Goal: Information Seeking & Learning: Find specific fact

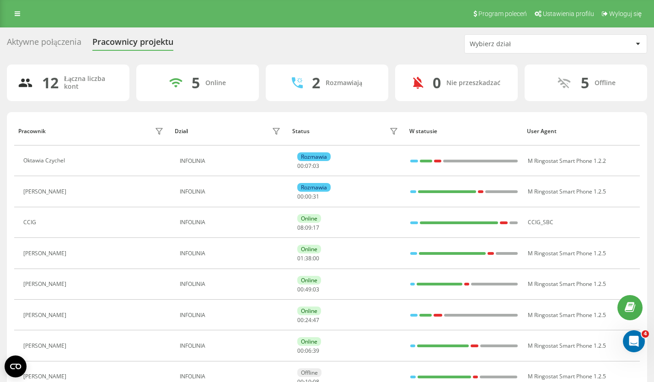
click at [42, 45] on div "Aktywne połączenia" at bounding box center [44, 44] width 75 height 14
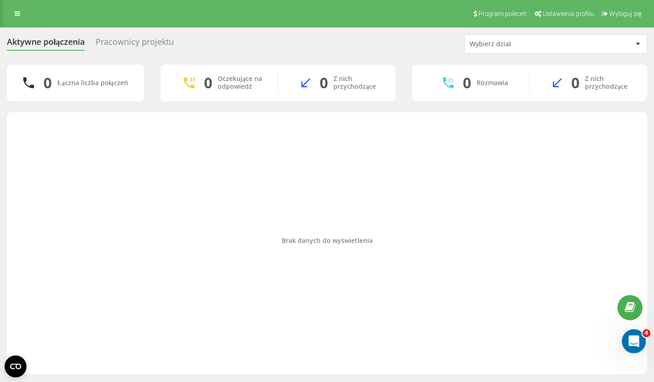
click at [637, 349] on div "Otwórz komunikator Intercom" at bounding box center [633, 340] width 30 height 30
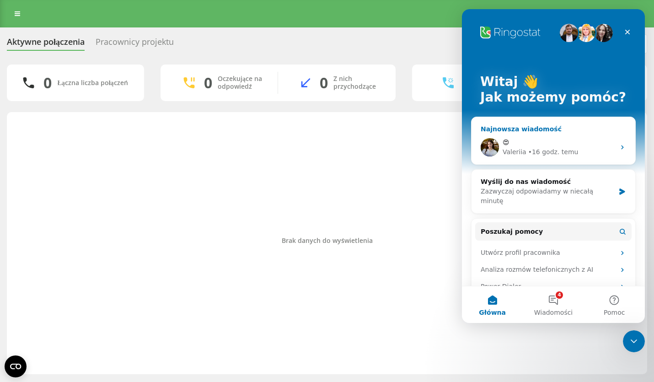
click at [548, 149] on div "• 16 godz. temu" at bounding box center [554, 152] width 50 height 10
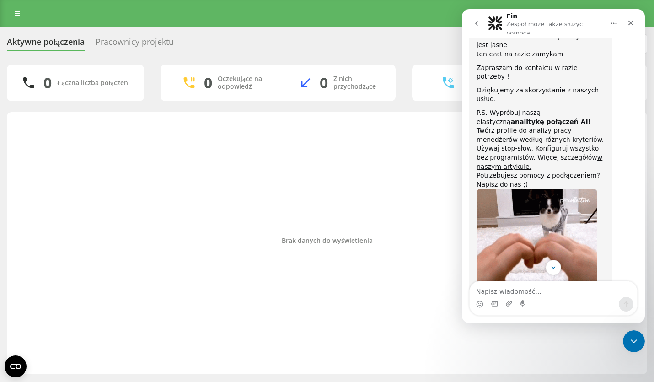
scroll to position [1625, 0]
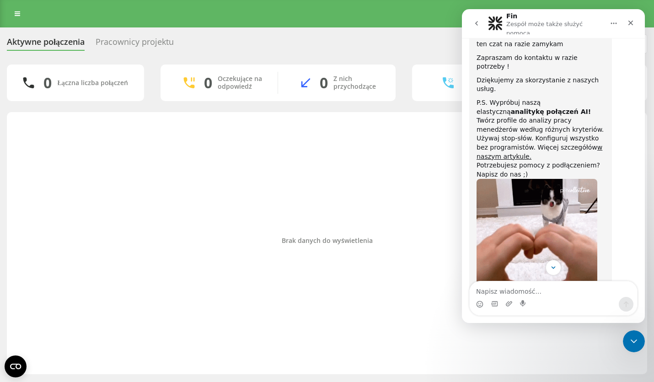
click at [480, 23] on icon "go back" at bounding box center [476, 23] width 7 height 7
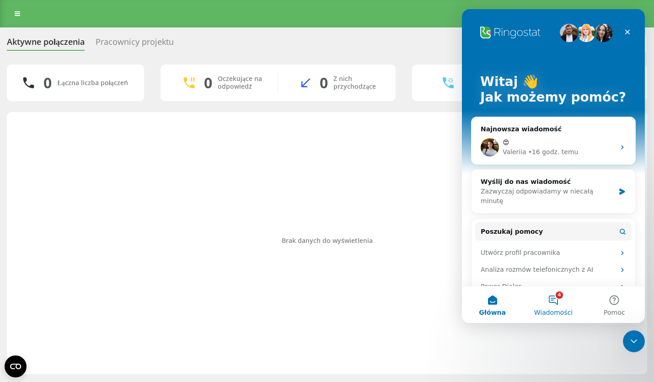
click at [558, 300] on button "4 Wiadomości" at bounding box center [553, 304] width 61 height 37
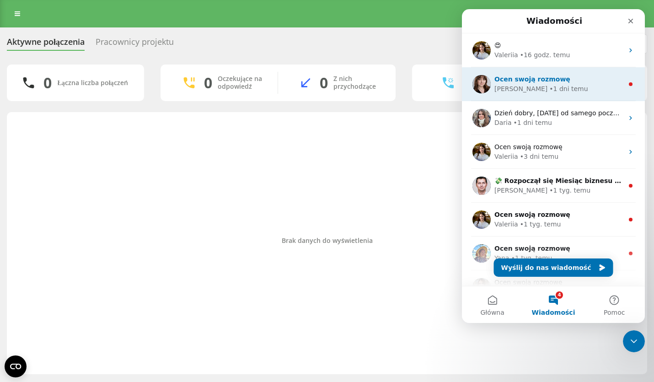
click at [540, 84] on div "Ocen swoją rozmowę" at bounding box center [559, 80] width 129 height 10
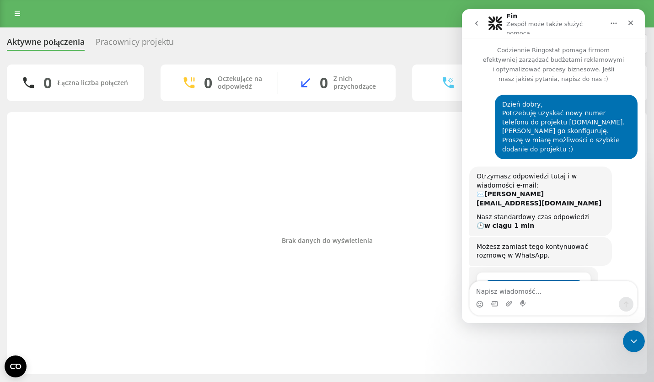
scroll to position [54, 0]
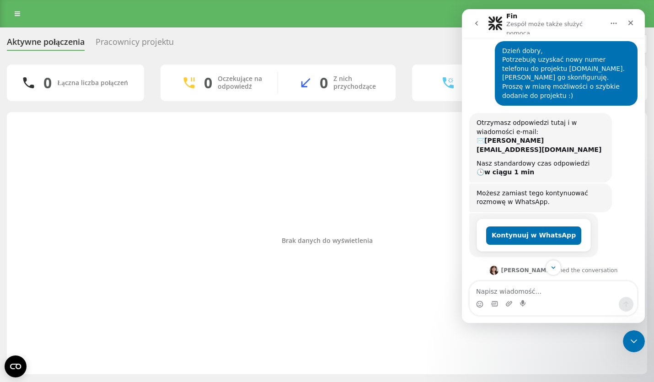
click at [480, 20] on icon "go back" at bounding box center [476, 23] width 7 height 7
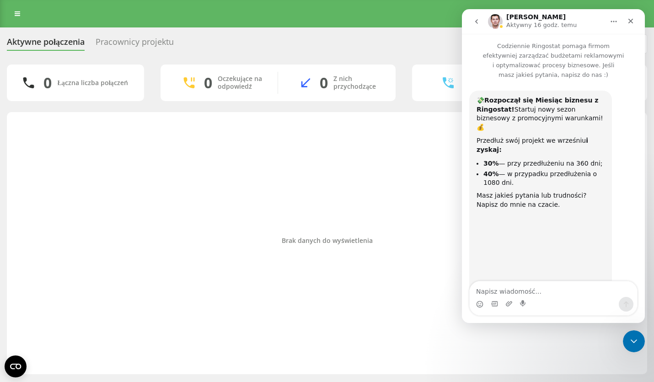
scroll to position [71, 0]
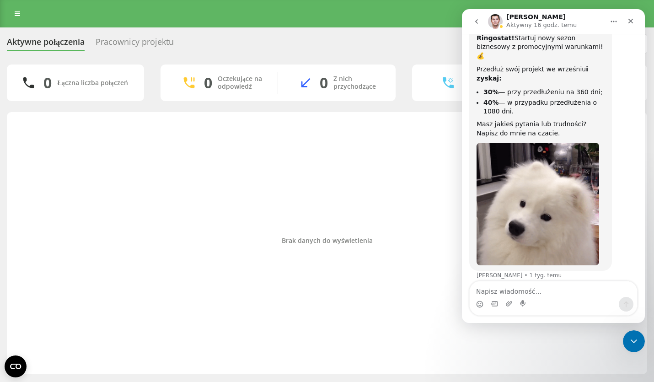
click at [477, 21] on icon "go back" at bounding box center [476, 21] width 3 height 5
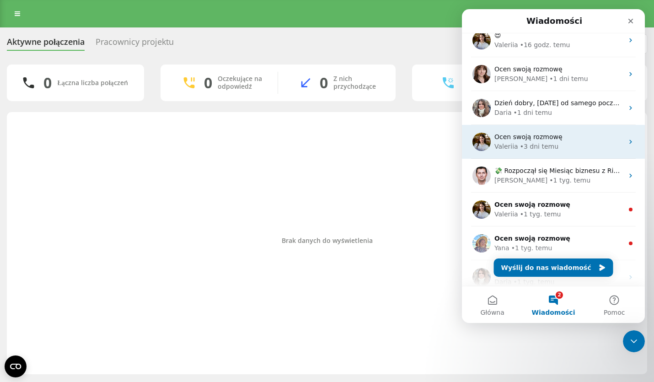
scroll to position [0, 0]
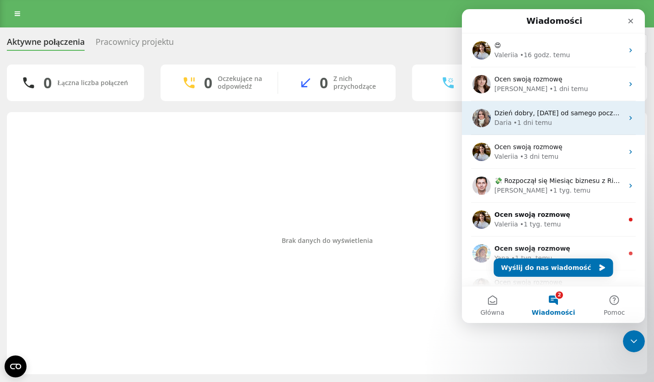
click at [527, 124] on div "• 1 dni temu" at bounding box center [533, 123] width 38 height 10
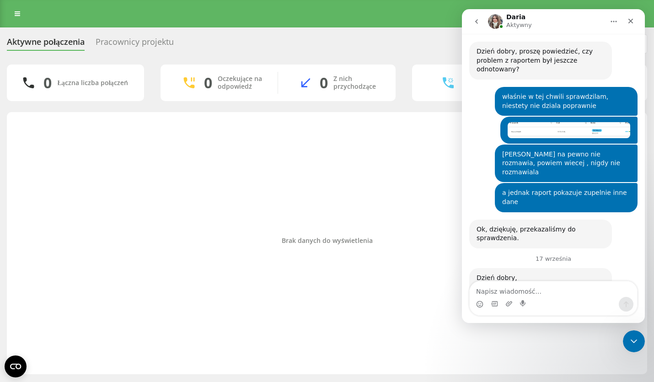
scroll to position [3446, 0]
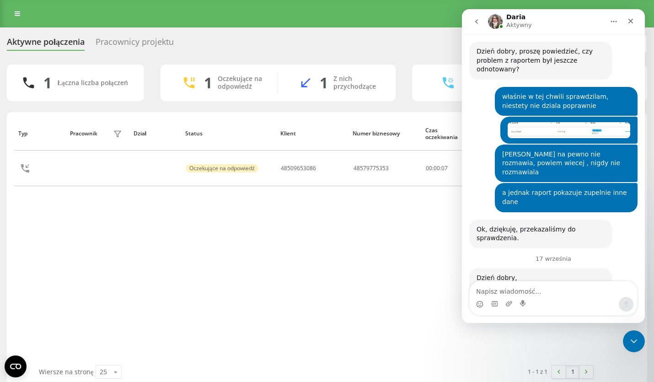
click at [327, 249] on div "Typ Pracownik filtra Dział Status Klient Numer biznesowy Czas oczekiwania Czas …" at bounding box center [327, 241] width 626 height 248
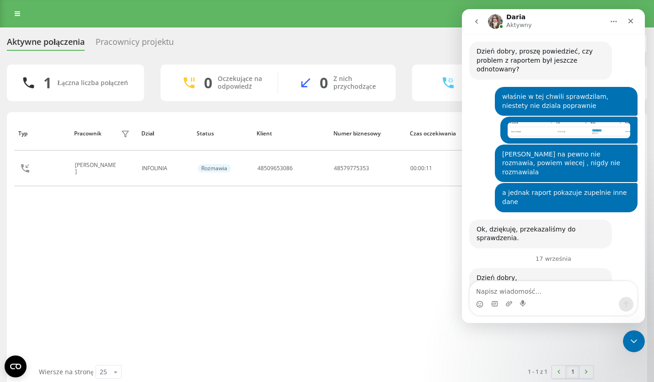
click at [479, 20] on icon "go back" at bounding box center [476, 21] width 7 height 7
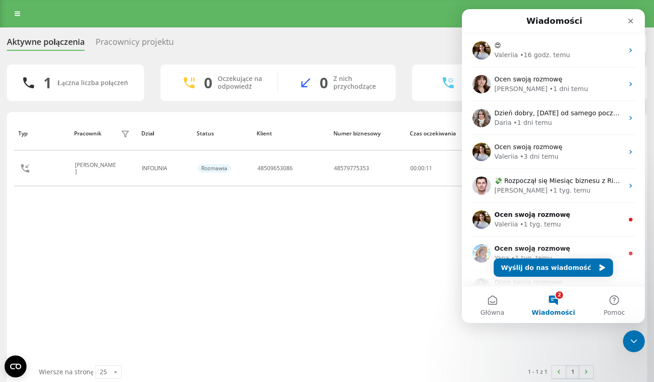
scroll to position [0, 0]
click at [636, 24] on div "Zamknij" at bounding box center [631, 21] width 16 height 16
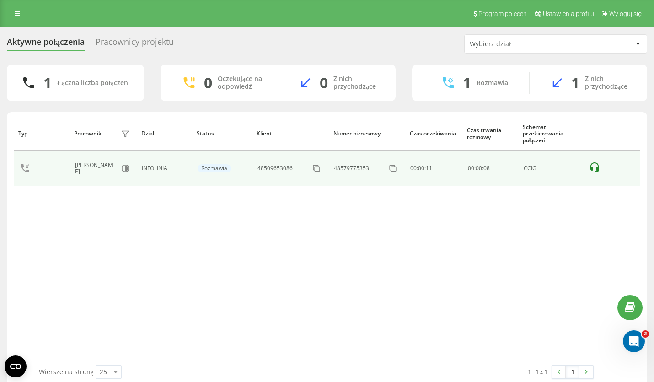
click at [594, 169] on icon at bounding box center [594, 167] width 11 height 11
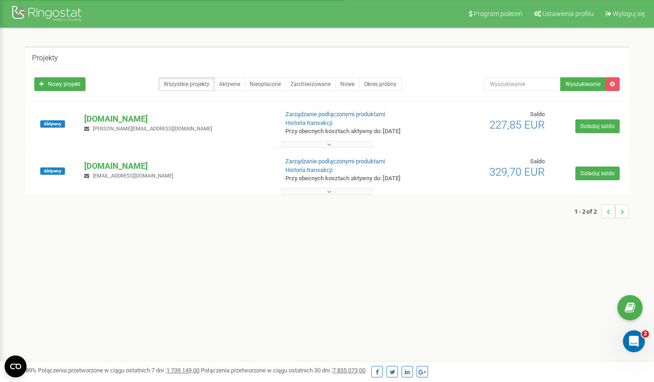
click at [121, 127] on span "m.bednarz@clios.pl" at bounding box center [152, 129] width 119 height 6
click at [123, 122] on p "[DOMAIN_NAME]" at bounding box center [177, 119] width 186 height 12
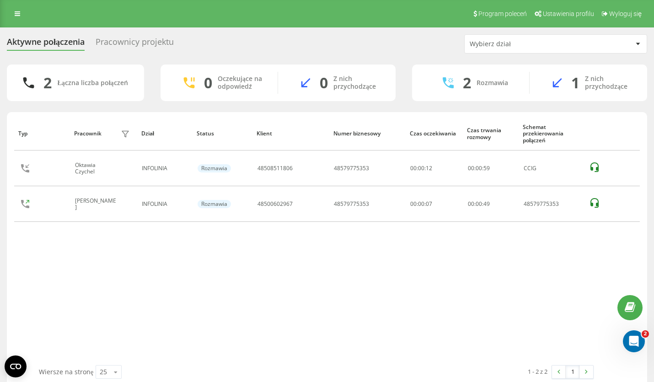
click at [146, 273] on div "Typ Pracownik filtra Dział Status Klient Numer biznesowy Czas oczekiwania Czas …" at bounding box center [327, 241] width 626 height 248
click at [248, 245] on div "Typ Pracownik filtra Dział Status Klient Numer biznesowy Czas oczekiwania Czas …" at bounding box center [327, 241] width 626 height 248
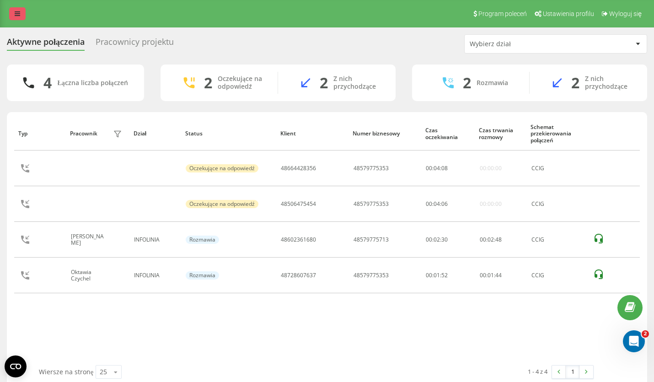
click at [16, 16] on icon at bounding box center [17, 14] width 5 height 6
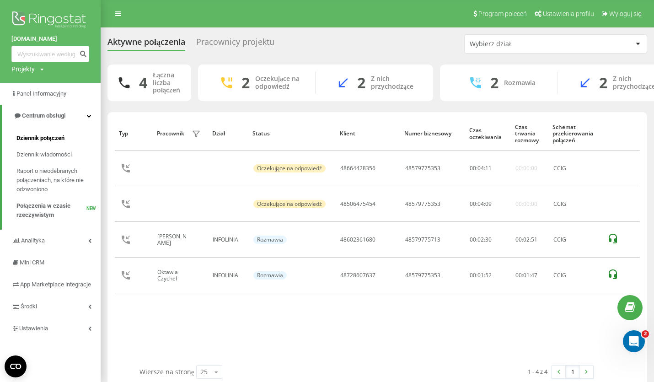
click at [47, 140] on span "Dziennik połączeń" at bounding box center [40, 138] width 48 height 9
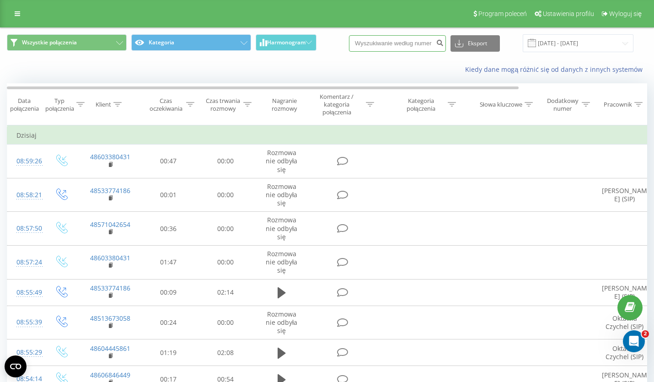
click at [384, 45] on input at bounding box center [397, 43] width 97 height 16
paste input "66 307 0740"
type input "66 307 0740"
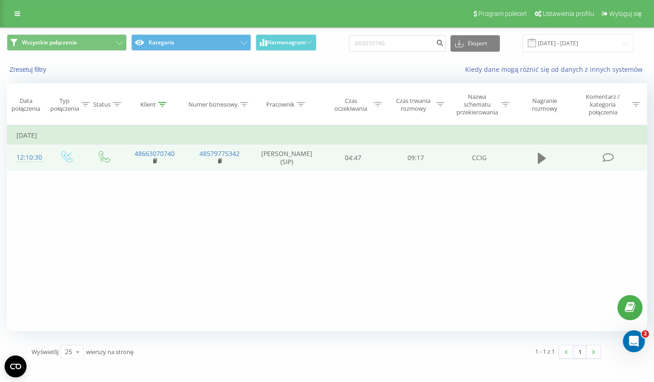
click at [541, 162] on icon at bounding box center [542, 158] width 8 height 11
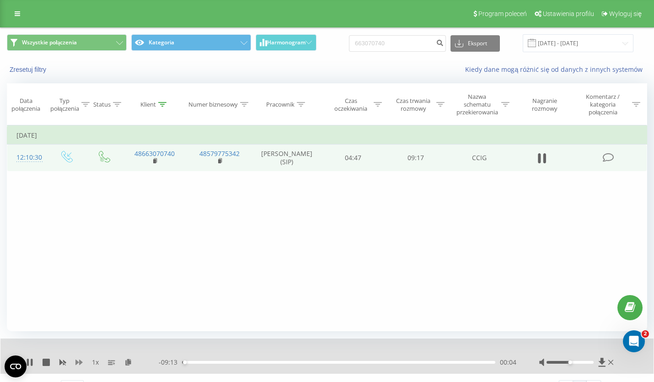
click at [81, 366] on icon at bounding box center [79, 362] width 7 height 7
click at [62, 365] on icon at bounding box center [62, 362] width 7 height 7
click at [46, 362] on icon at bounding box center [46, 362] width 7 height 7
click at [342, 186] on div "Filtruj według warunków Jest równe Wprowadź wartość Anuluj OK Filtruj według wa…" at bounding box center [327, 228] width 641 height 206
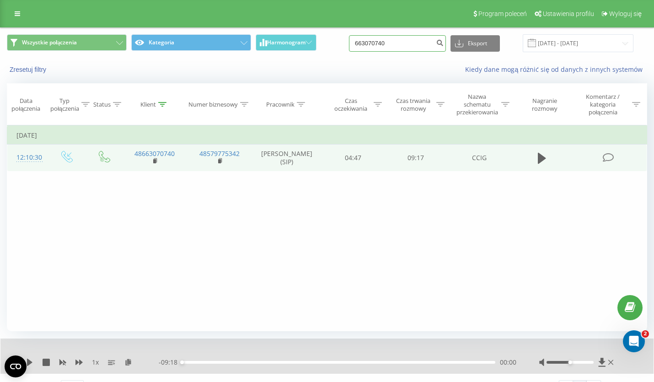
click at [408, 47] on input "663070740" at bounding box center [397, 43] width 97 height 16
type input "6"
click at [443, 43] on icon "submit" at bounding box center [440, 41] width 8 height 5
click at [16, 13] on icon at bounding box center [17, 14] width 5 height 6
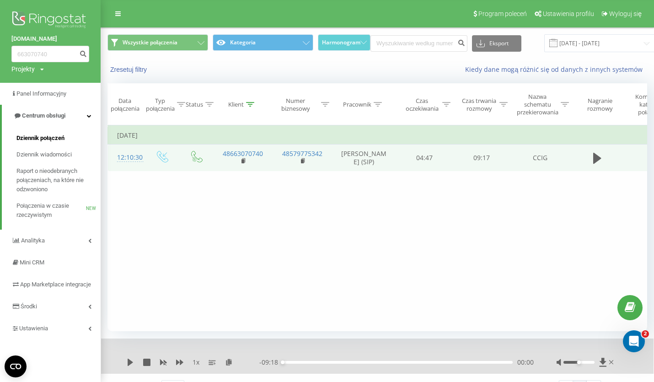
click at [26, 139] on span "Dziennik połączeń" at bounding box center [40, 138] width 48 height 9
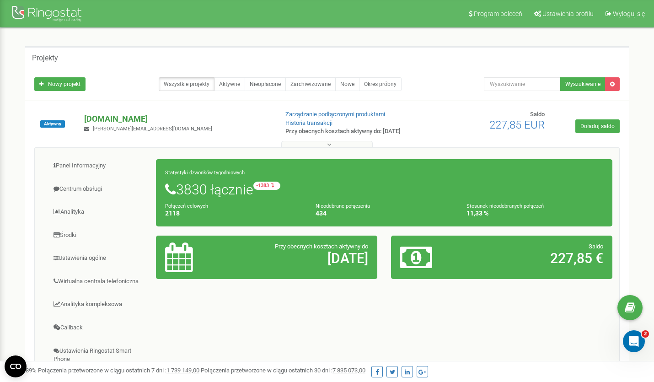
click at [103, 119] on p "[DOMAIN_NAME]" at bounding box center [177, 119] width 186 height 12
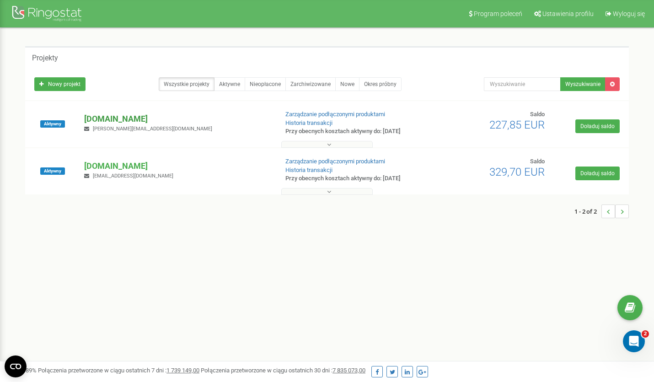
click at [103, 119] on p "[DOMAIN_NAME]" at bounding box center [177, 119] width 186 height 12
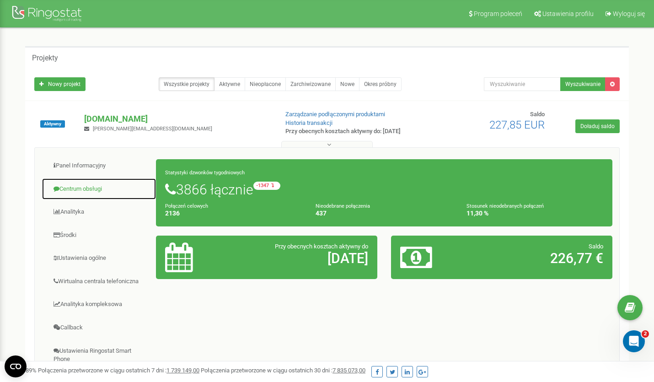
click at [76, 189] on link "Centrum obsługi" at bounding box center [99, 189] width 115 height 22
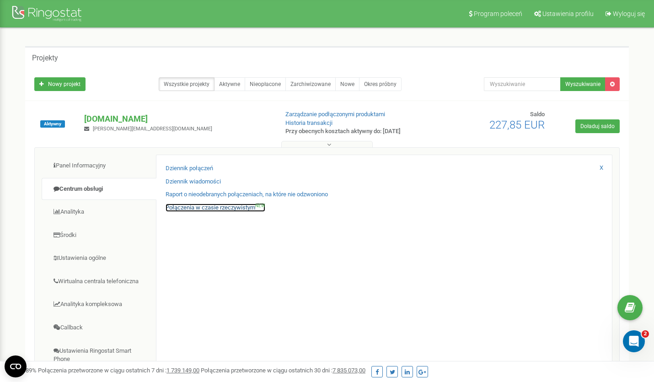
click at [199, 209] on link "Połączenia w czasie rzeczywistym NEW" at bounding box center [216, 208] width 100 height 9
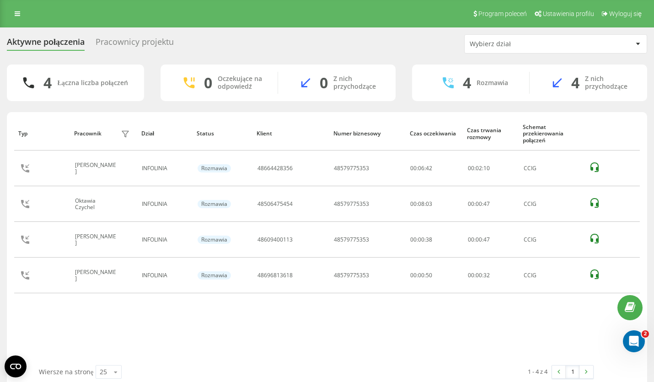
click at [116, 301] on div "Typ Pracownik filtra Dział Status Klient Numer biznesowy Czas oczekiwania Czas …" at bounding box center [327, 241] width 626 height 248
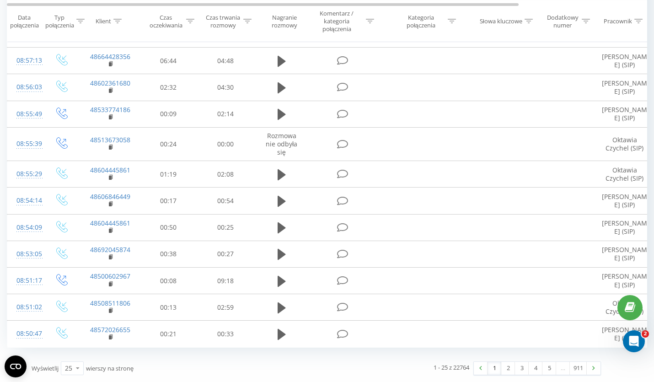
scroll to position [534, 0]
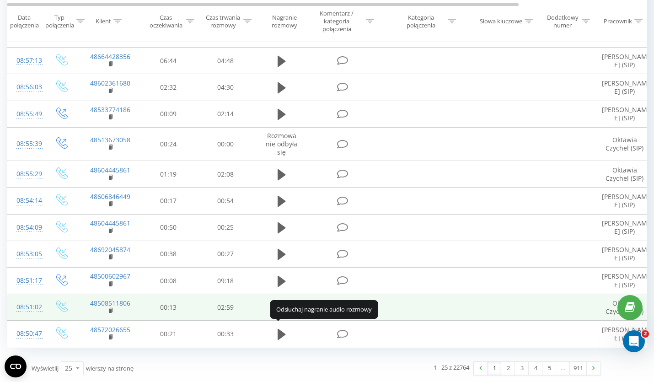
click at [280, 309] on icon at bounding box center [282, 308] width 8 height 11
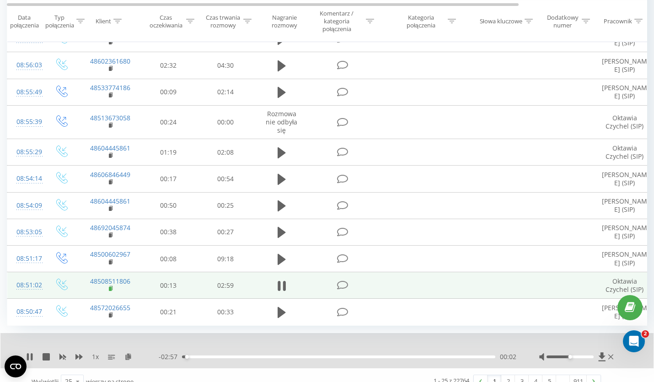
click at [112, 290] on icon at bounding box center [110, 288] width 3 height 4
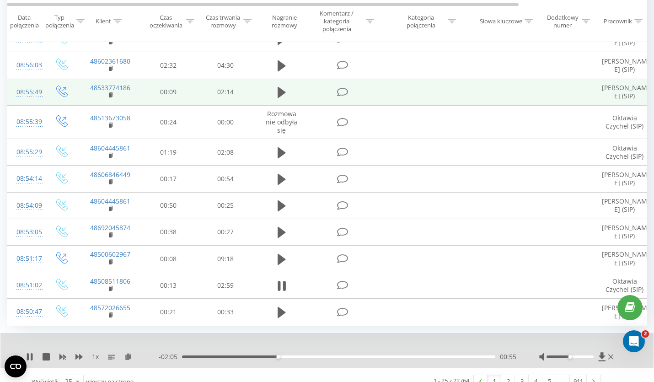
scroll to position [569, 0]
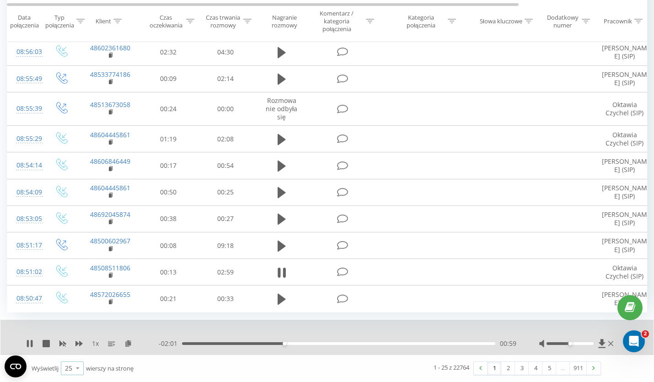
click at [82, 371] on icon at bounding box center [78, 368] width 14 height 18
click at [74, 358] on span "100" at bounding box center [70, 355] width 11 height 9
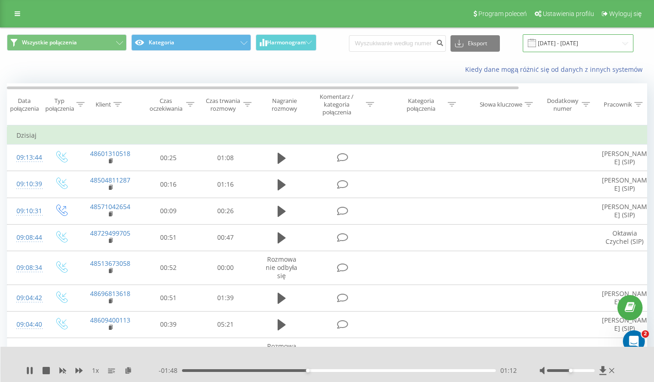
click at [579, 40] on input "19.08.2025 - 19.09.2025" at bounding box center [578, 43] width 111 height 18
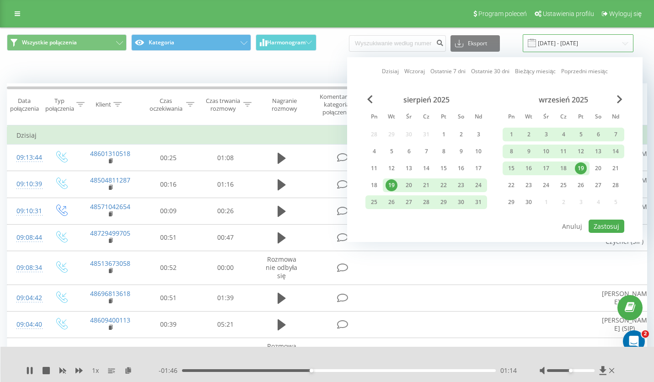
click at [551, 44] on input "19.08.2025 - 19.09.2025" at bounding box center [578, 43] width 111 height 18
click at [581, 169] on div "19" at bounding box center [581, 168] width 12 height 12
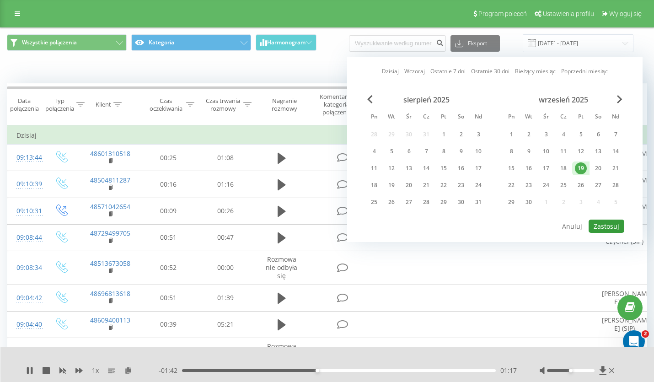
click at [610, 228] on button "Zastosuj" at bounding box center [607, 226] width 36 height 13
type input "19.09.2025 - 19.09.2025"
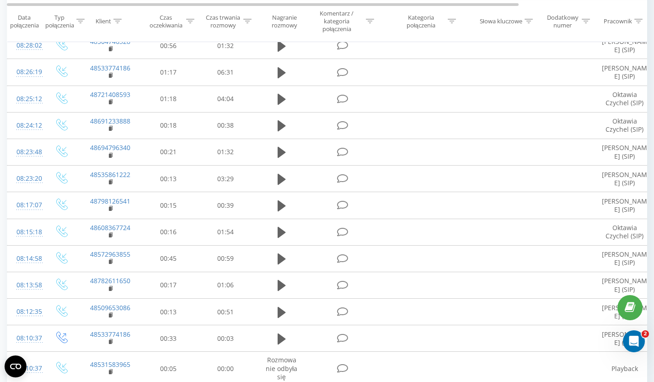
scroll to position [1368, 0]
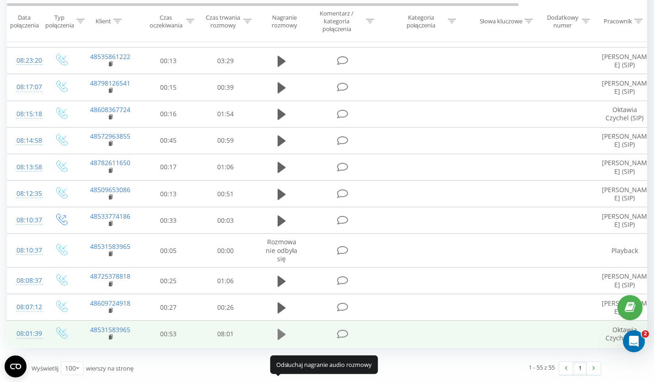
click at [284, 337] on icon at bounding box center [282, 334] width 8 height 13
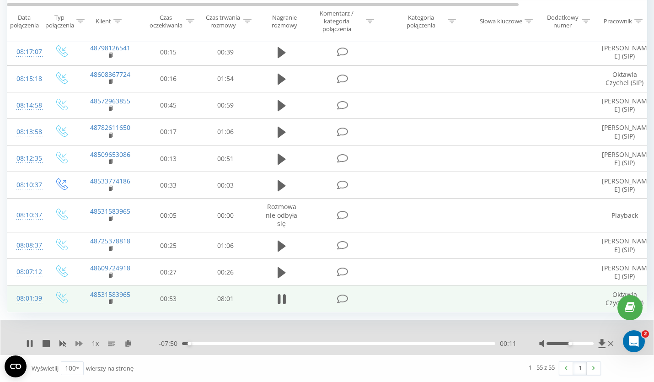
click at [79, 347] on icon at bounding box center [79, 343] width 7 height 7
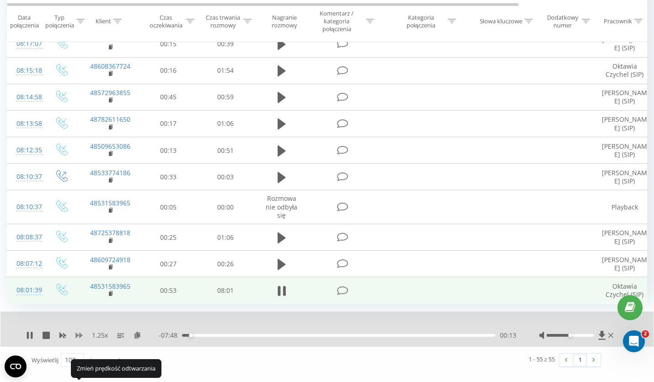
click at [80, 338] on icon at bounding box center [79, 335] width 7 height 5
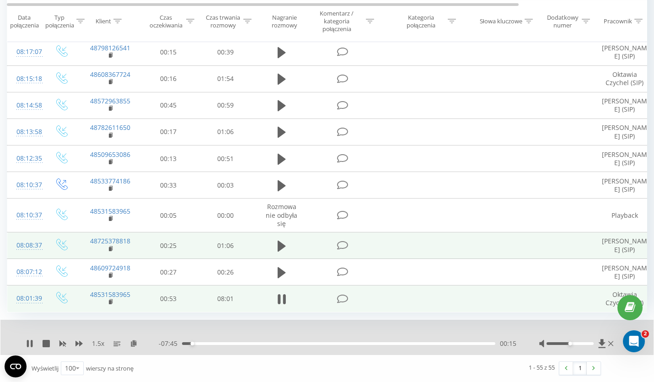
scroll to position [1404, 0]
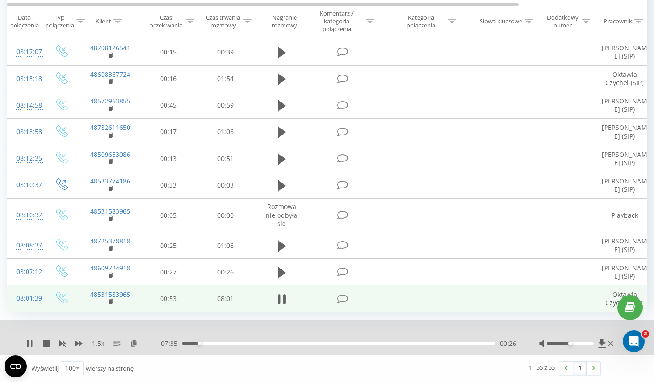
click at [584, 344] on div at bounding box center [571, 343] width 48 height 3
click at [251, 345] on div "01:12" at bounding box center [338, 343] width 313 height 3
click at [267, 343] on div "01:57" at bounding box center [338, 343] width 313 height 3
click at [291, 344] on div "02:11" at bounding box center [338, 343] width 313 height 3
click at [303, 343] on div "02:51" at bounding box center [338, 343] width 313 height 3
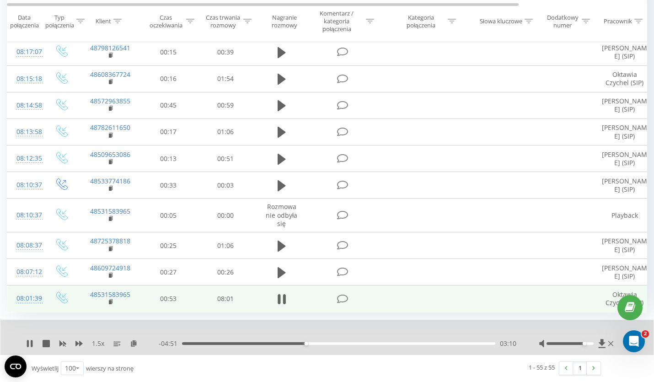
click at [327, 345] on div "03:10" at bounding box center [338, 343] width 313 height 3
click at [390, 346] on div "- 04:16 03:44 03:44" at bounding box center [338, 343] width 358 height 9
click at [388, 343] on div "03:46" at bounding box center [338, 343] width 313 height 3
click at [46, 344] on icon at bounding box center [46, 343] width 7 height 7
click at [29, 344] on icon at bounding box center [29, 343] width 5 height 7
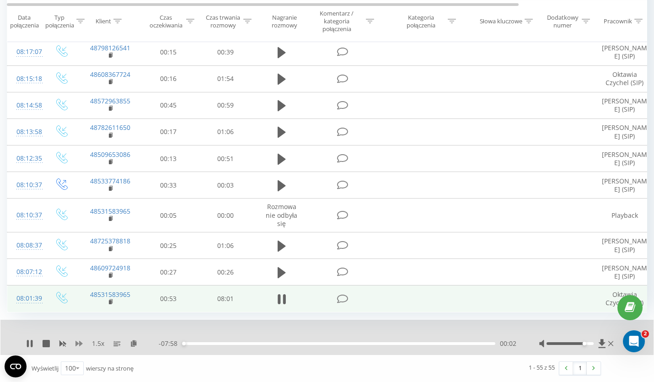
click at [79, 344] on icon at bounding box center [79, 343] width 7 height 7
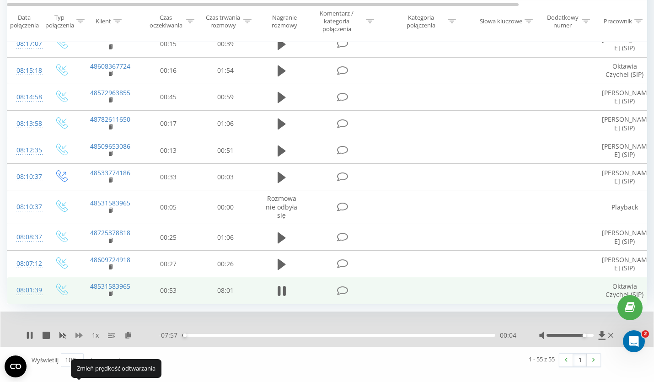
click at [79, 339] on icon at bounding box center [79, 335] width 7 height 7
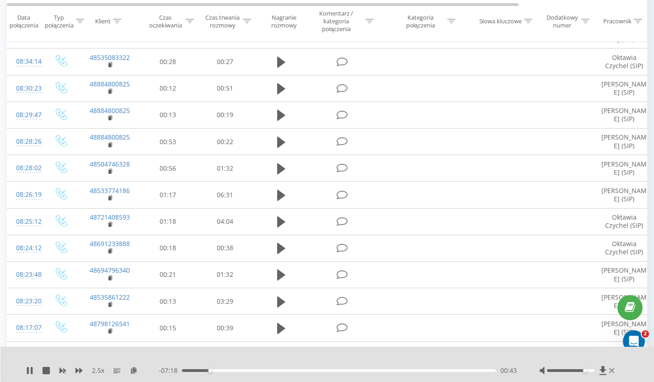
scroll to position [1076, 0]
click at [67, 371] on div "2.5 x" at bounding box center [92, 370] width 133 height 9
click at [80, 370] on icon at bounding box center [79, 370] width 7 height 5
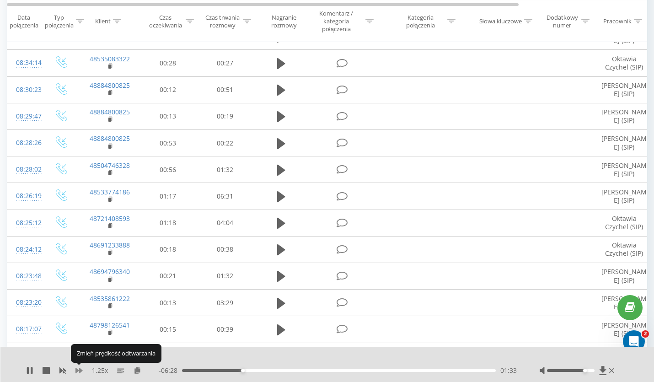
click at [80, 370] on icon at bounding box center [79, 370] width 7 height 5
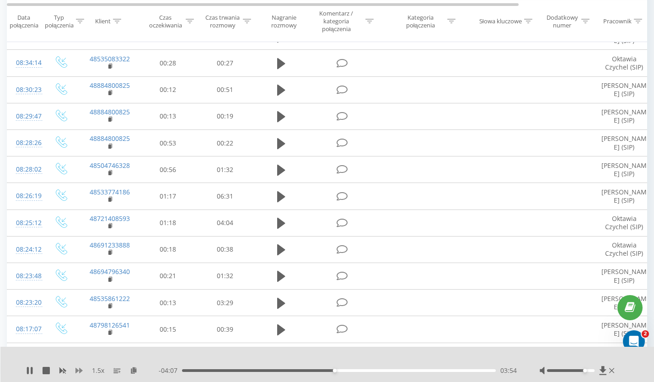
click at [76, 371] on icon at bounding box center [79, 370] width 7 height 5
click at [81, 371] on icon at bounding box center [79, 370] width 7 height 5
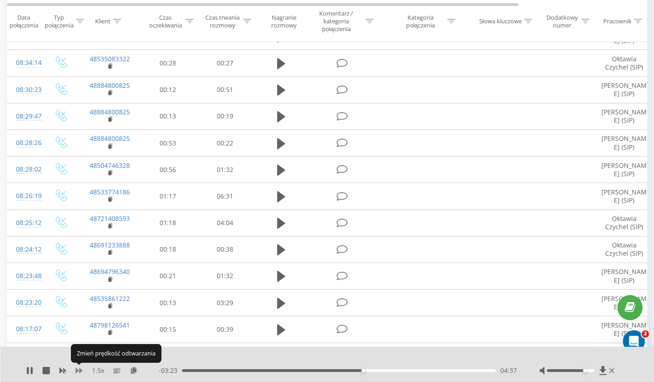
click at [81, 371] on icon at bounding box center [79, 370] width 7 height 5
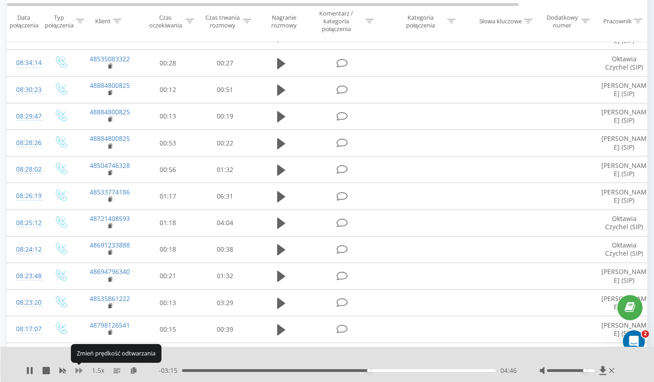
click at [81, 371] on icon at bounding box center [79, 370] width 7 height 5
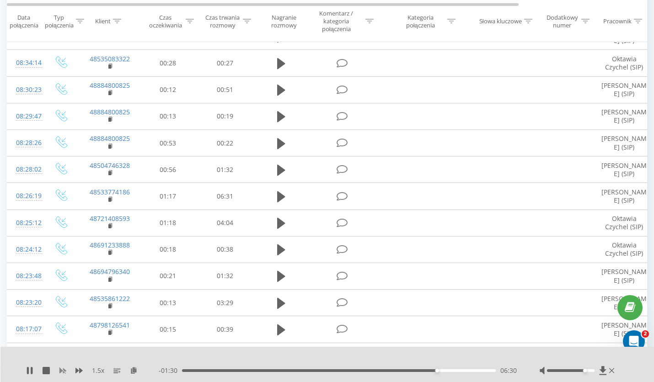
click at [63, 369] on icon at bounding box center [62, 370] width 7 height 5
drag, startPoint x: 450, startPoint y: 371, endPoint x: 426, endPoint y: 372, distance: 23.8
click at [435, 372] on div "06:29" at bounding box center [437, 371] width 4 height 4
drag, startPoint x: 426, startPoint y: 372, endPoint x: 405, endPoint y: 373, distance: 21.1
click at [407, 373] on div "- 02:10 05:51 05:51" at bounding box center [338, 370] width 358 height 9
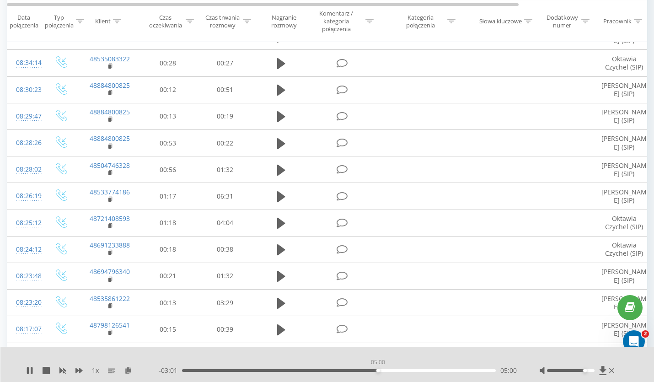
drag, startPoint x: 410, startPoint y: 371, endPoint x: 375, endPoint y: 371, distance: 34.8
click at [377, 371] on div "05:00" at bounding box center [379, 371] width 4 height 4
click at [81, 373] on icon at bounding box center [79, 370] width 7 height 7
click at [63, 372] on icon at bounding box center [62, 370] width 7 height 7
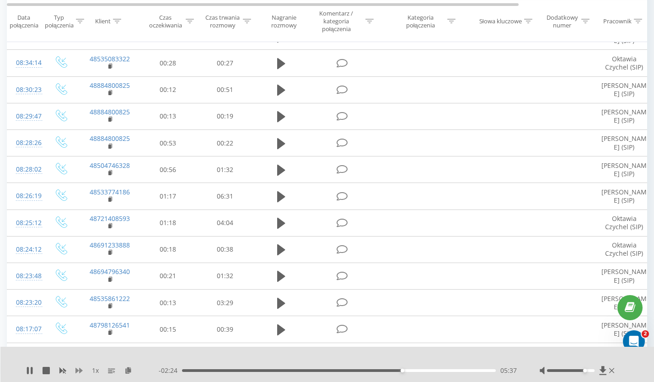
click at [79, 373] on icon at bounding box center [79, 370] width 7 height 7
click at [61, 371] on icon at bounding box center [62, 370] width 7 height 5
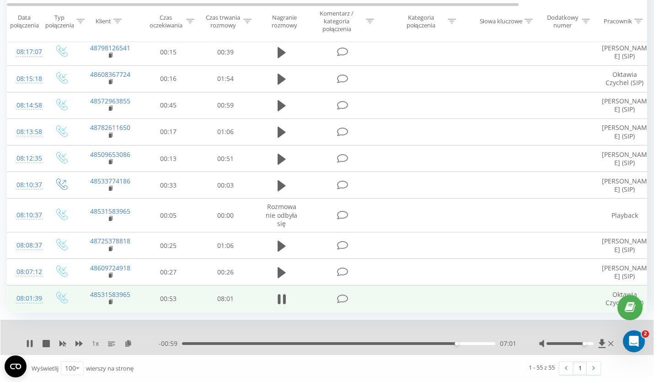
scroll to position [1404, 0]
click at [216, 329] on div at bounding box center [321, 332] width 472 height 10
click at [111, 303] on rect at bounding box center [110, 302] width 3 height 4
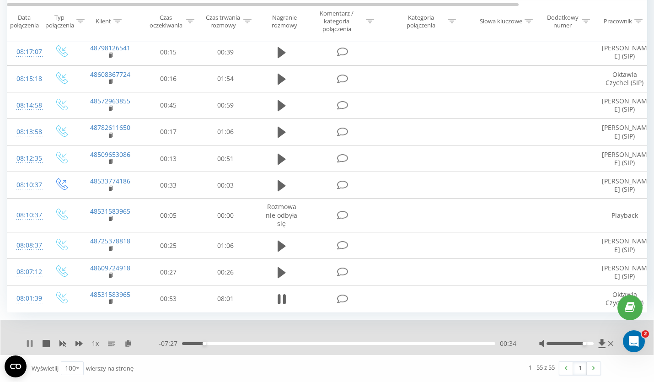
click at [29, 344] on icon at bounding box center [29, 343] width 7 height 7
click at [32, 345] on icon at bounding box center [29, 343] width 7 height 7
click at [32, 345] on icon at bounding box center [32, 343] width 2 height 7
click at [358, 343] on div "00:42" at bounding box center [338, 343] width 313 height 3
click at [29, 343] on icon at bounding box center [29, 343] width 5 height 7
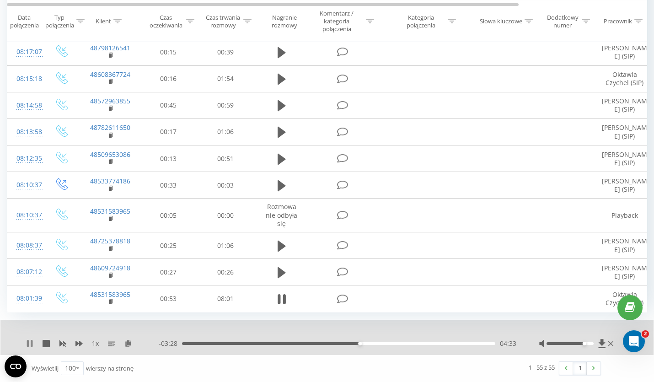
click at [28, 345] on icon at bounding box center [28, 343] width 2 height 7
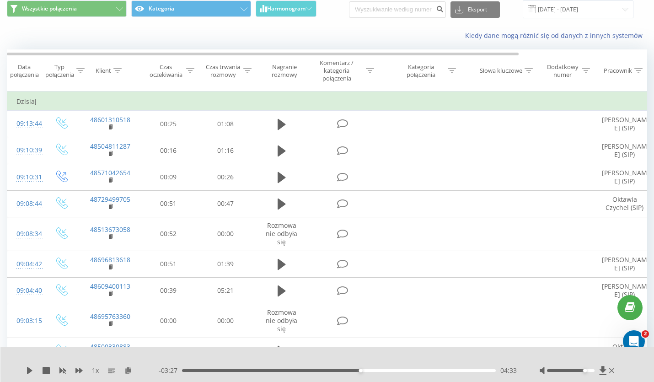
scroll to position [0, 0]
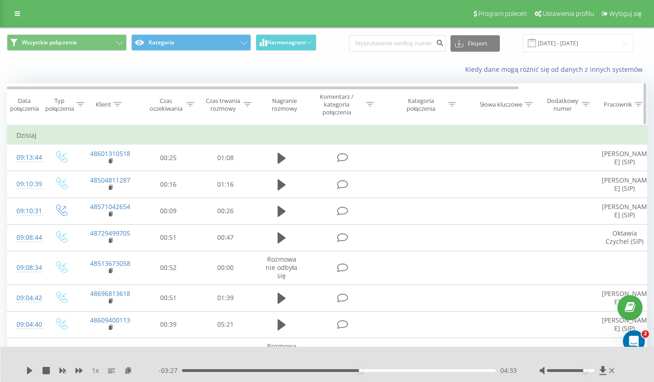
click at [622, 107] on div "Pracownik" at bounding box center [618, 105] width 28 height 8
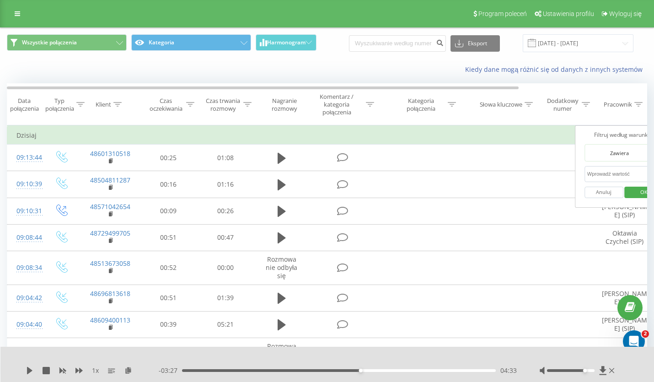
click at [598, 181] on input "text" at bounding box center [625, 174] width 81 height 16
click button "OK" at bounding box center [644, 192] width 39 height 11
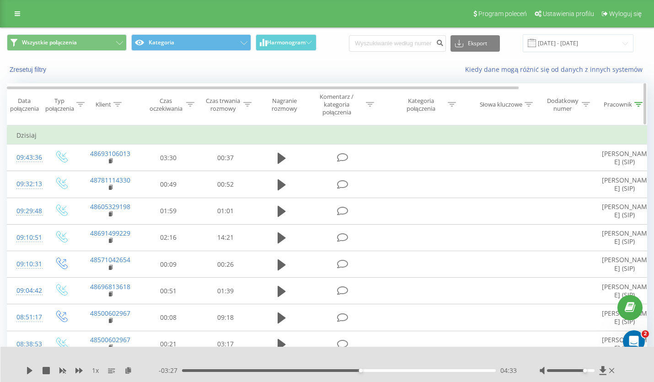
click at [621, 108] on div "Pracownik" at bounding box center [618, 105] width 28 height 8
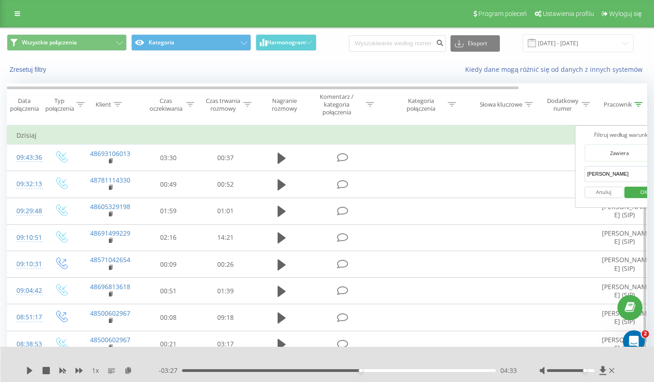
drag, startPoint x: 609, startPoint y: 175, endPoint x: 551, endPoint y: 176, distance: 57.7
click at [585, 176] on input "Konrad" at bounding box center [625, 174] width 81 height 16
click button "OK" at bounding box center [644, 192] width 39 height 11
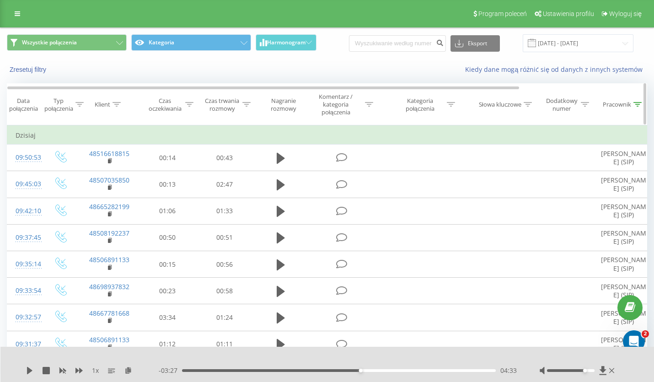
click at [636, 108] on div at bounding box center [638, 105] width 8 height 8
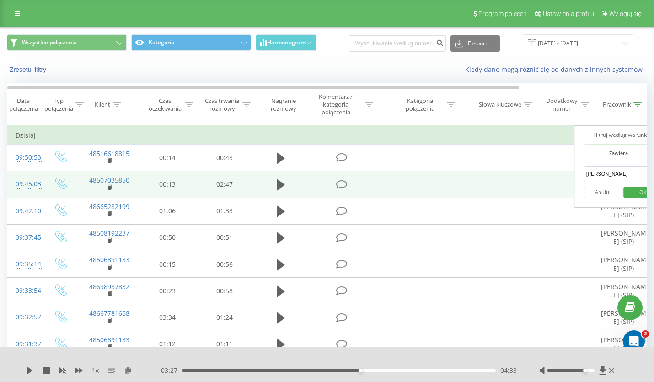
drag, startPoint x: 613, startPoint y: 178, endPoint x: 550, endPoint y: 182, distance: 63.3
click at [584, 182] on input "karolina" at bounding box center [624, 174] width 81 height 16
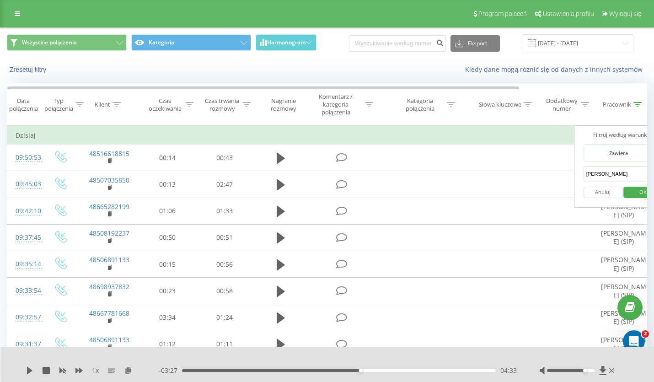
drag, startPoint x: 627, startPoint y: 173, endPoint x: 561, endPoint y: 174, distance: 65.9
click at [584, 174] on input "karolina" at bounding box center [624, 174] width 81 height 16
type input "oktawia"
click button "OK" at bounding box center [643, 192] width 39 height 11
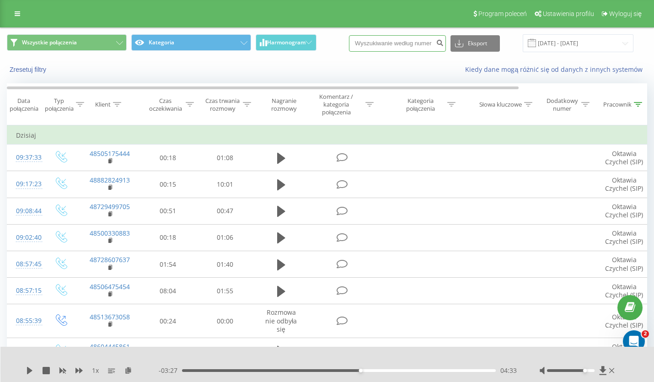
click at [411, 37] on input at bounding box center [397, 43] width 97 height 16
paste input "515474806"
type input "515474806"
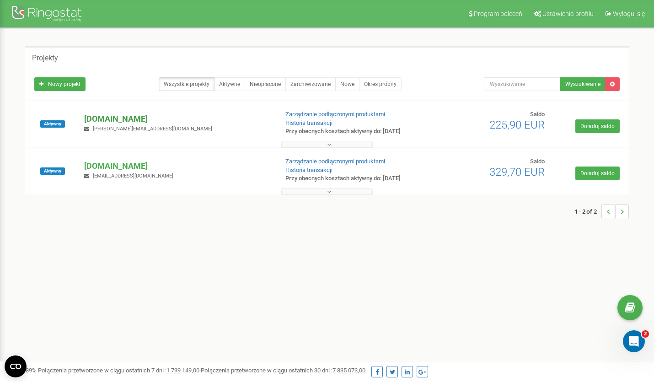
click at [110, 117] on p "[DOMAIN_NAME]" at bounding box center [177, 119] width 186 height 12
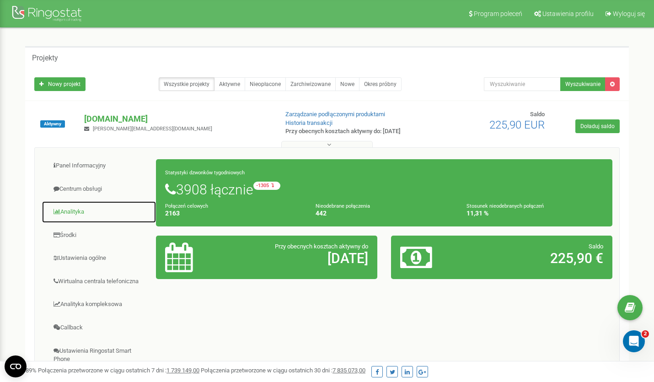
click at [66, 211] on link "Analityka" at bounding box center [99, 212] width 115 height 22
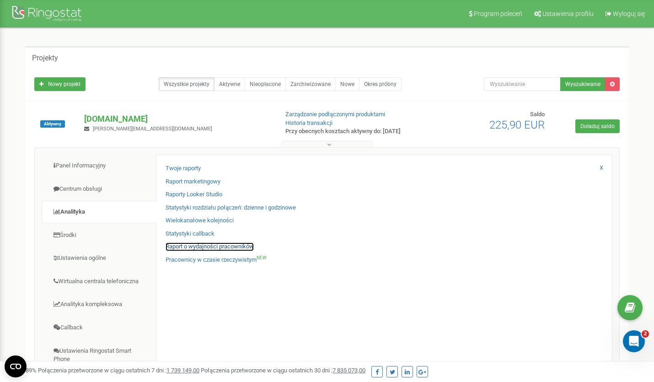
click at [219, 244] on link "Raport o wydajności pracowników" at bounding box center [210, 247] width 88 height 9
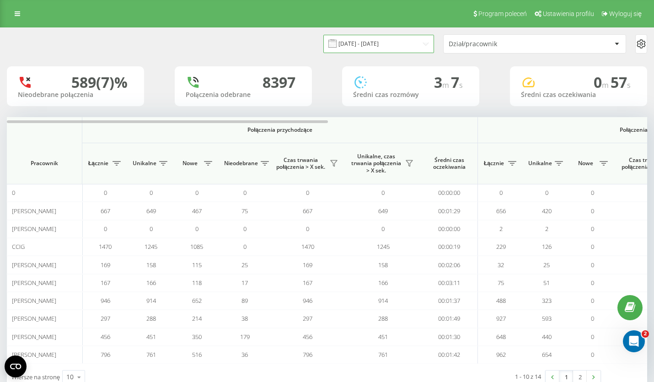
click at [387, 44] on input "19.08.2025 - 19.09.2025" at bounding box center [379, 44] width 111 height 18
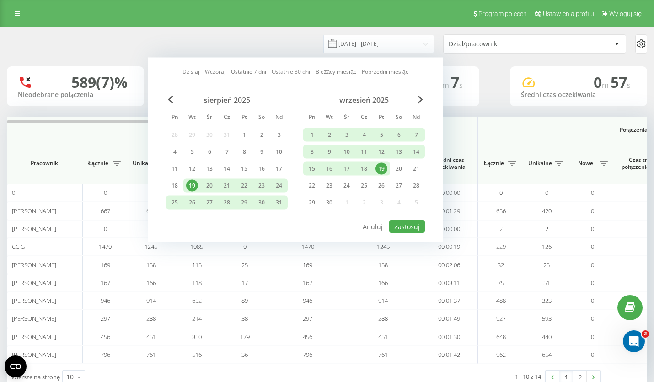
click at [384, 168] on div "19" at bounding box center [382, 169] width 12 height 12
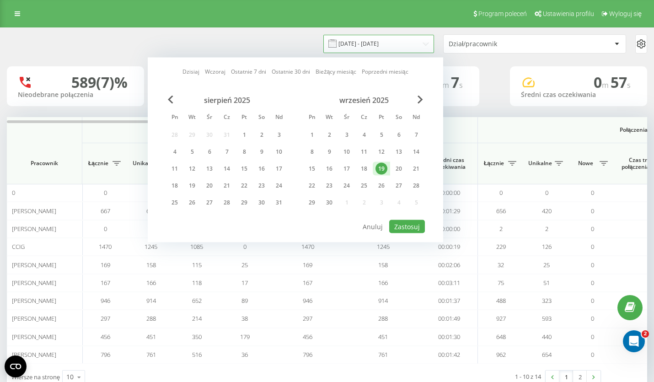
click at [356, 43] on input "19.08.2025 - 19.09.2025" at bounding box center [379, 44] width 111 height 18
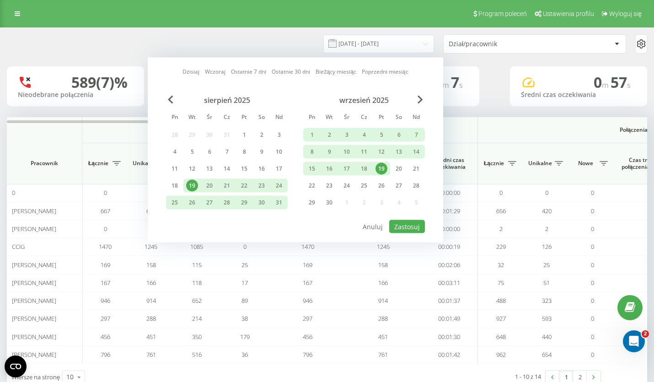
click at [384, 168] on div "19" at bounding box center [382, 169] width 12 height 12
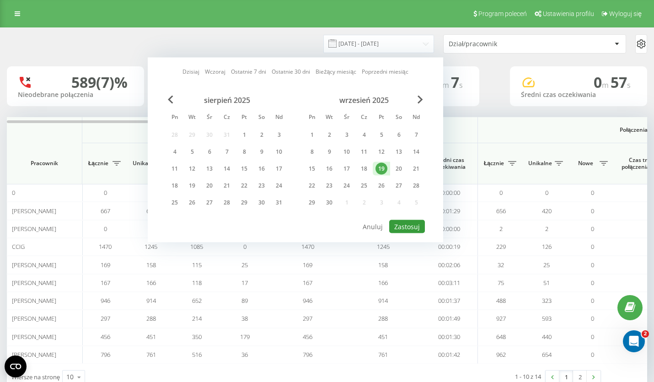
click at [406, 226] on button "Zastosuj" at bounding box center [407, 226] width 36 height 13
type input "19.09.2025 - 19.09.2025"
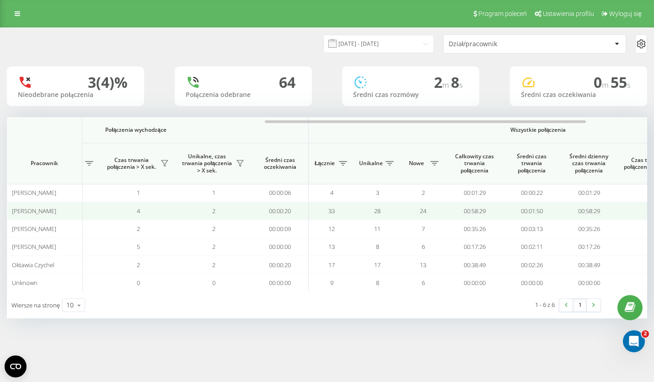
scroll to position [0, 516]
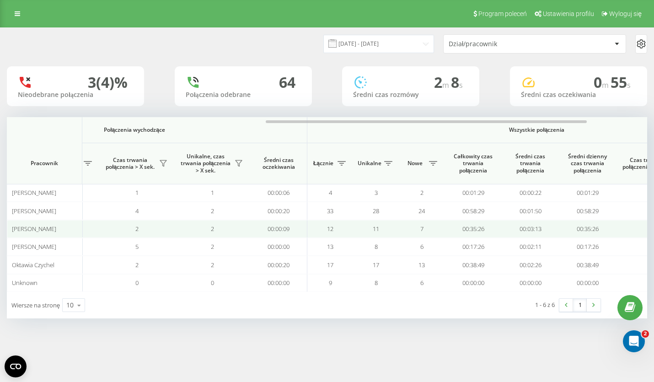
click at [56, 228] on span "Konrad Mikołajewski" at bounding box center [34, 229] width 44 height 8
click at [211, 230] on span "2" at bounding box center [212, 229] width 3 height 8
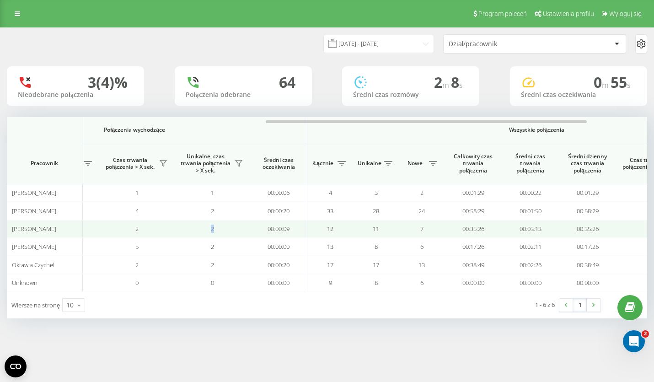
click at [591, 226] on td "00:35:26" at bounding box center [587, 229] width 57 height 18
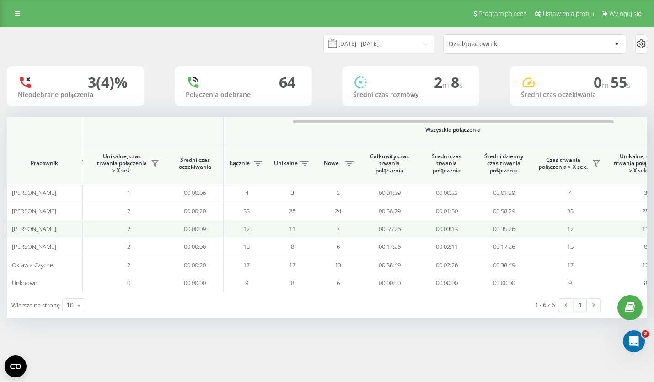
scroll to position [0, 636]
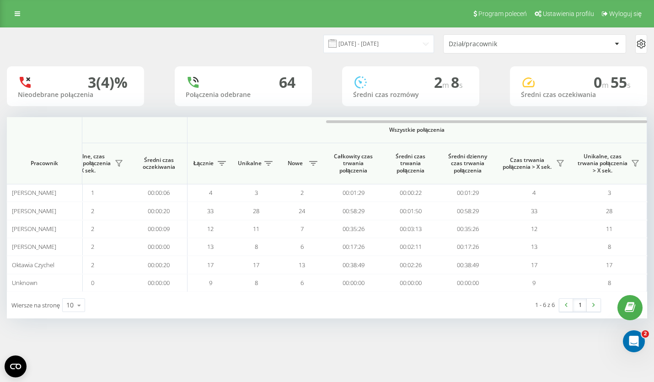
click at [530, 45] on div "Dział/pracownik" at bounding box center [503, 44] width 109 height 8
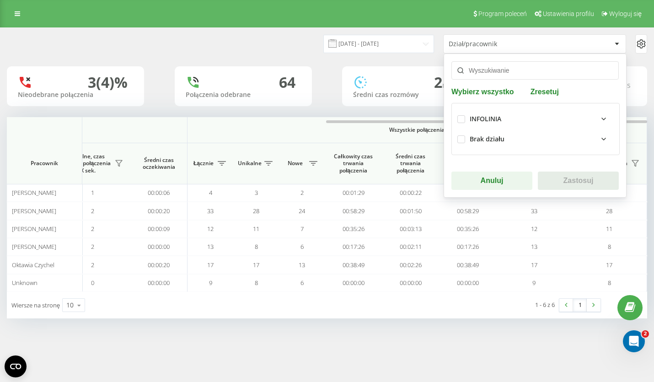
click at [220, 46] on div "19.09.2025 - 19.09.2025 Dział/pracownik Wybierz wszystko Zresetuj INFOLINIA Bra…" at bounding box center [327, 43] width 641 height 19
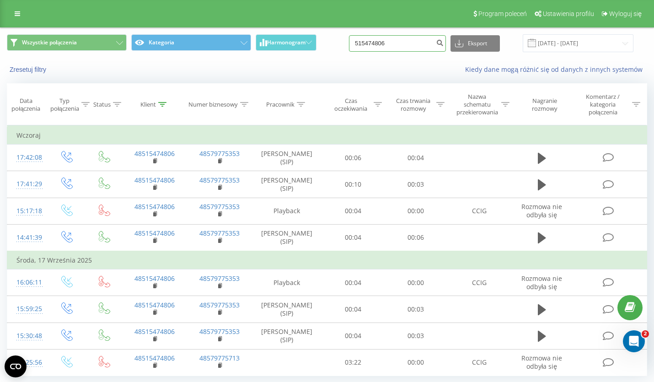
click at [391, 47] on input "515474806" at bounding box center [397, 43] width 97 height 16
type input "5"
paste input "48533774186"
type input "48533774186"
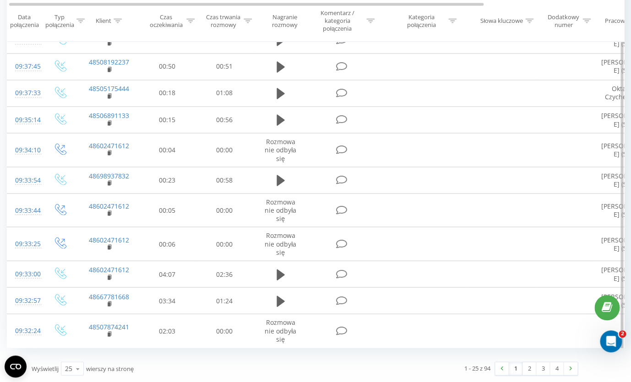
scroll to position [0, 1]
click at [79, 368] on icon at bounding box center [78, 369] width 14 height 18
click at [78, 355] on div "100" at bounding box center [72, 355] width 22 height 13
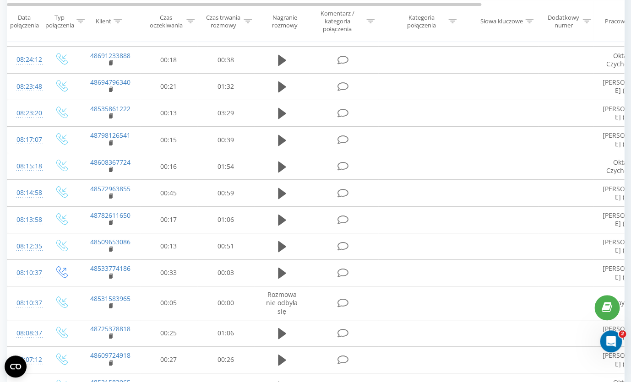
scroll to position [2513, 0]
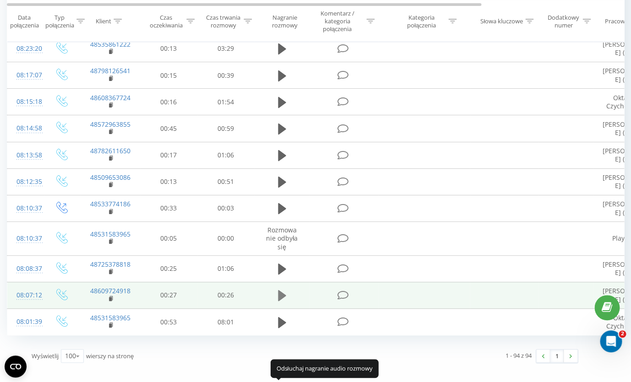
click at [282, 301] on icon at bounding box center [282, 295] width 8 height 11
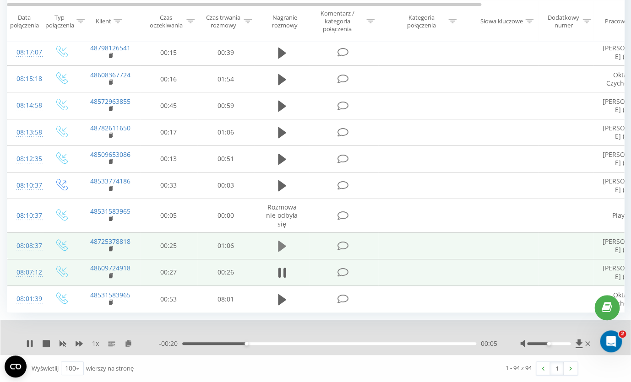
click at [286, 253] on icon at bounding box center [282, 246] width 8 height 13
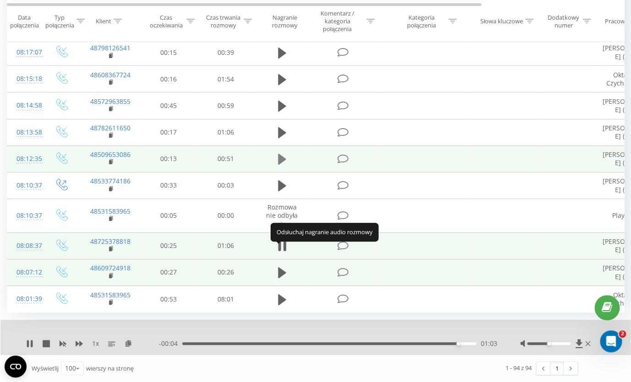
click at [279, 165] on icon at bounding box center [282, 159] width 8 height 11
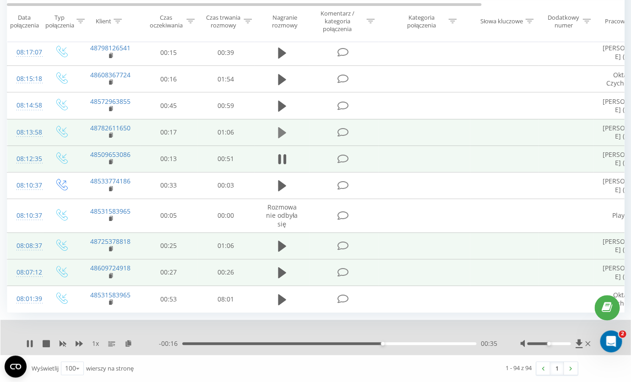
click at [282, 138] on icon at bounding box center [282, 132] width 8 height 11
click at [622, 39] on td "Karolina Skalska (SIP)" at bounding box center [625, 25] width 64 height 27
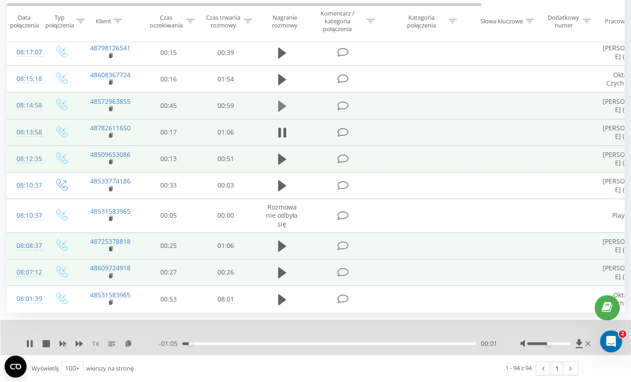
click at [283, 112] on icon at bounding box center [282, 106] width 8 height 11
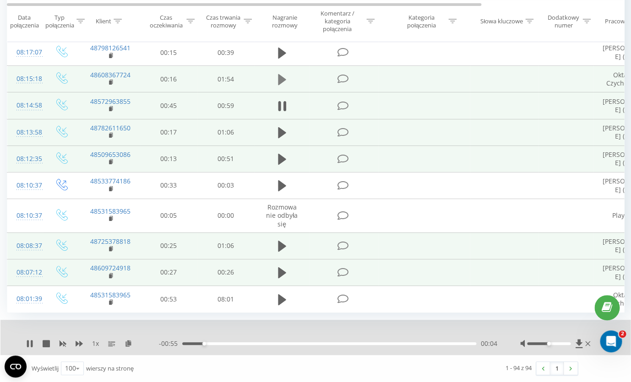
click at [279, 85] on icon at bounding box center [282, 79] width 8 height 11
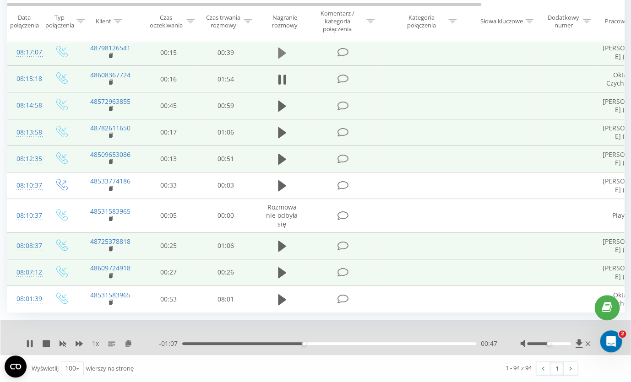
click at [281, 58] on icon at bounding box center [282, 52] width 8 height 11
click at [281, 32] on icon at bounding box center [282, 26] width 8 height 13
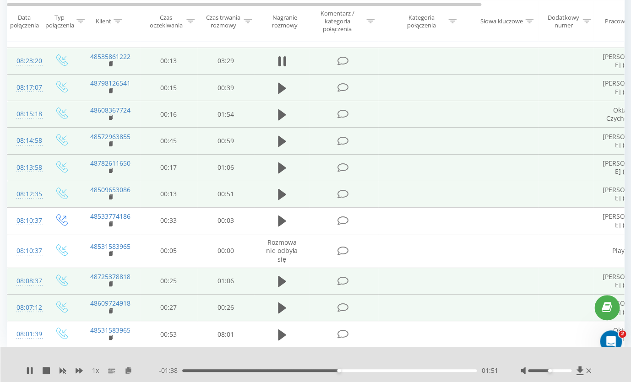
scroll to position [2434, 0]
click at [115, 61] on link "48535861222" at bounding box center [110, 56] width 40 height 9
click at [111, 66] on rect at bounding box center [110, 64] width 3 height 4
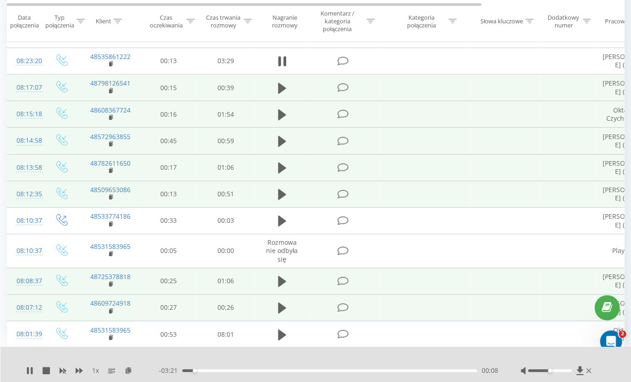
scroll to position [2489, 0]
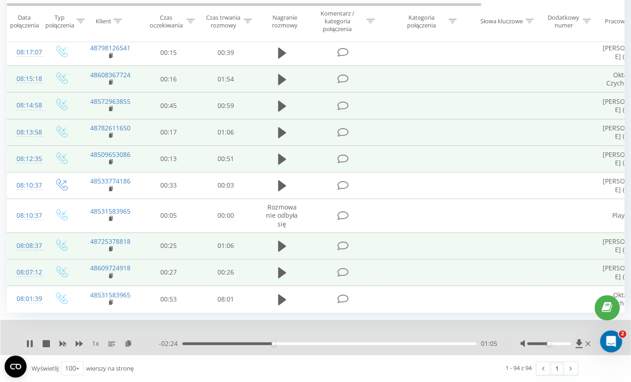
click at [279, 5] on icon at bounding box center [282, -1] width 8 height 11
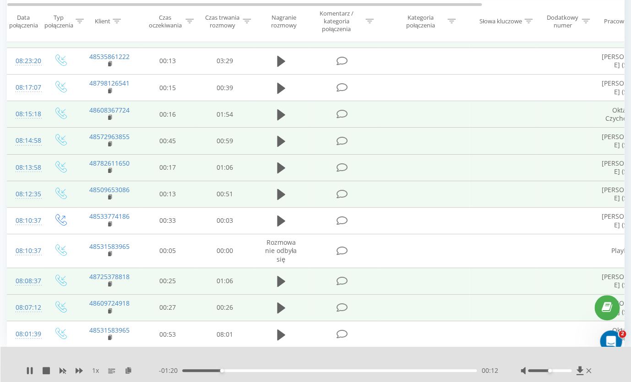
scroll to position [2431, 0]
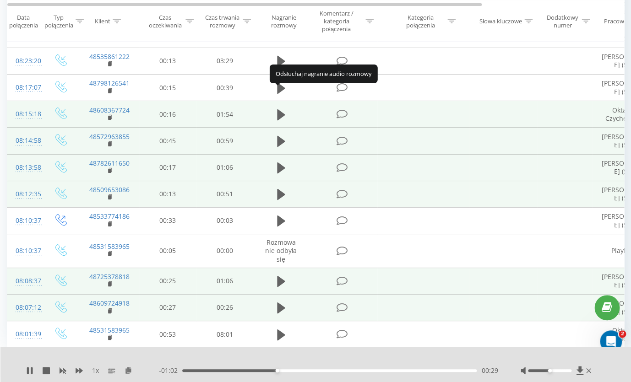
click at [285, 15] on icon at bounding box center [281, 8] width 8 height 13
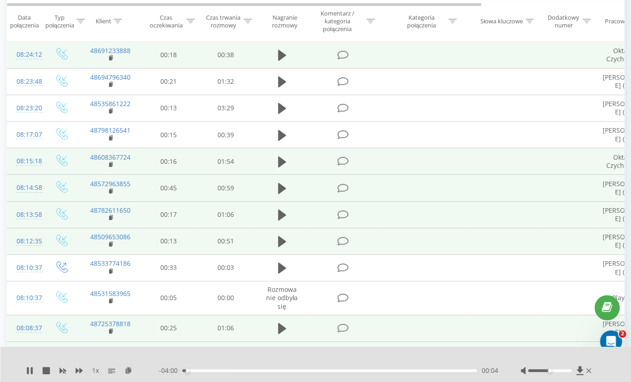
scroll to position [2371, 0]
click at [282, 37] on icon at bounding box center [282, 30] width 8 height 13
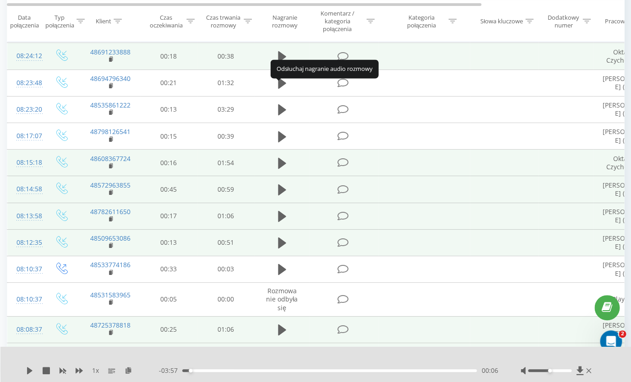
click at [283, 9] on icon at bounding box center [282, 3] width 8 height 11
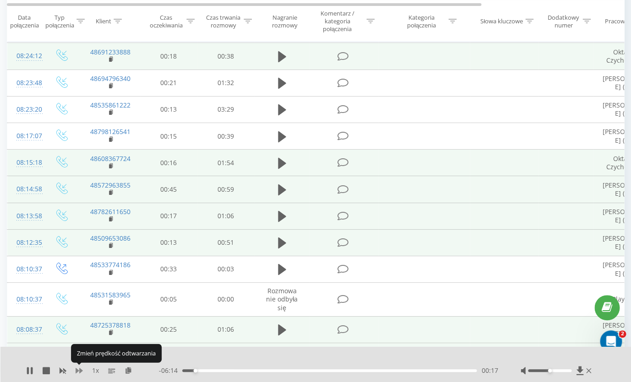
click at [78, 373] on icon at bounding box center [79, 370] width 7 height 7
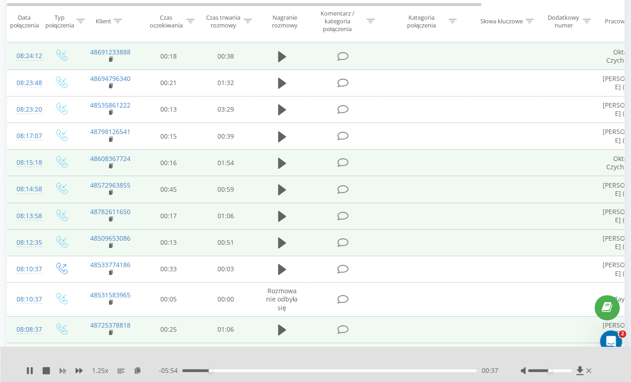
click at [62, 371] on icon at bounding box center [62, 370] width 7 height 5
click at [271, 355] on div at bounding box center [310, 359] width 454 height 10
click at [80, 372] on icon at bounding box center [79, 370] width 7 height 5
click at [61, 372] on icon at bounding box center [62, 370] width 7 height 5
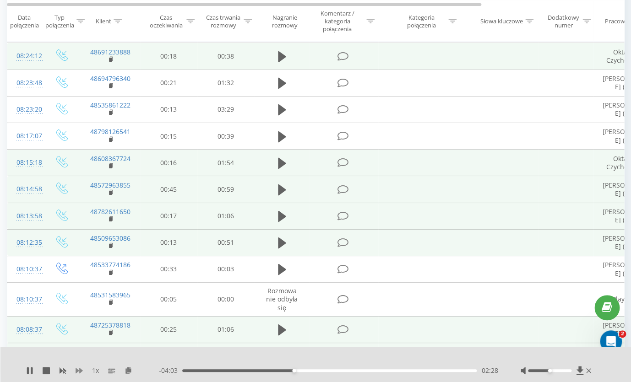
click at [78, 371] on icon at bounding box center [79, 370] width 7 height 5
click at [61, 372] on icon at bounding box center [62, 370] width 7 height 5
click at [78, 371] on icon at bounding box center [79, 370] width 7 height 5
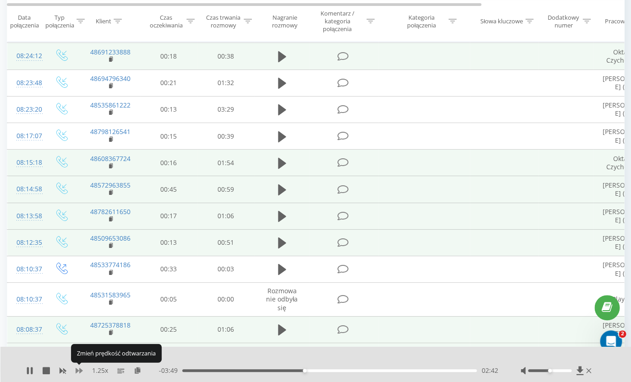
click at [78, 371] on icon at bounding box center [79, 370] width 7 height 5
click at [60, 371] on icon at bounding box center [62, 370] width 7 height 5
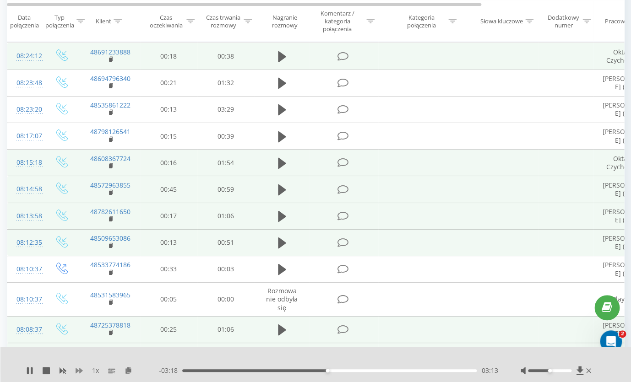
click at [79, 370] on icon at bounding box center [79, 370] width 7 height 7
click at [61, 369] on icon at bounding box center [62, 370] width 7 height 5
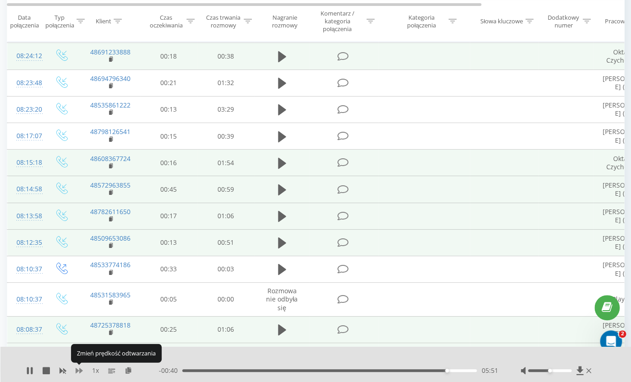
click at [76, 373] on icon at bounding box center [79, 370] width 7 height 7
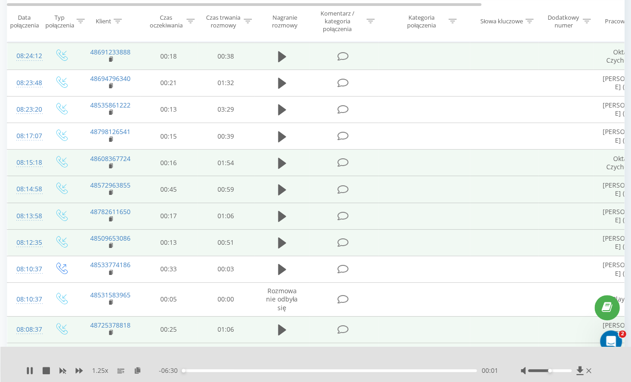
click at [109, 9] on rect at bounding box center [110, 7] width 3 height 4
click at [278, 9] on icon at bounding box center [279, 4] width 3 height 10
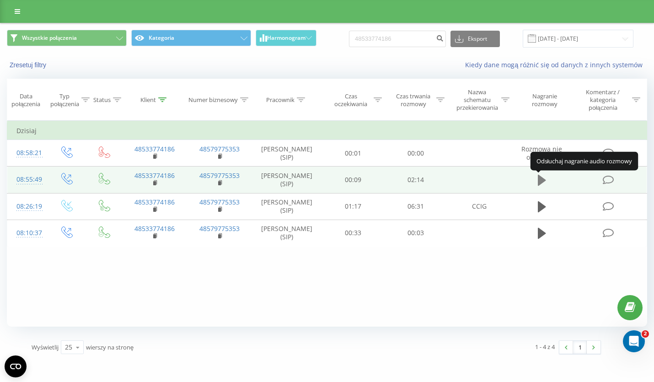
click at [541, 184] on icon at bounding box center [542, 180] width 8 height 11
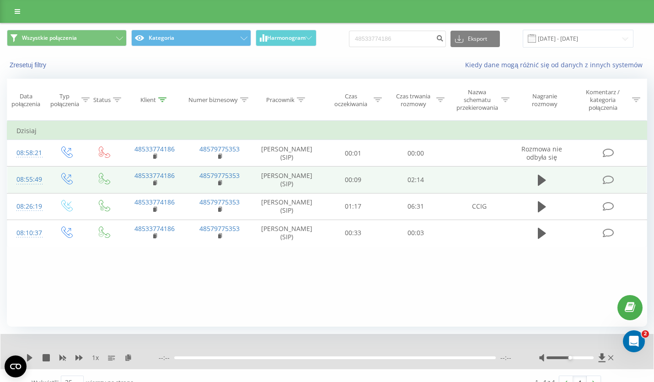
click at [394, 18] on div at bounding box center [327, 11] width 654 height 23
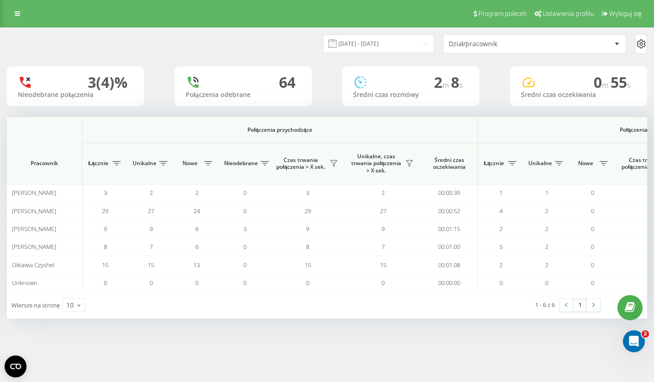
scroll to position [0, 636]
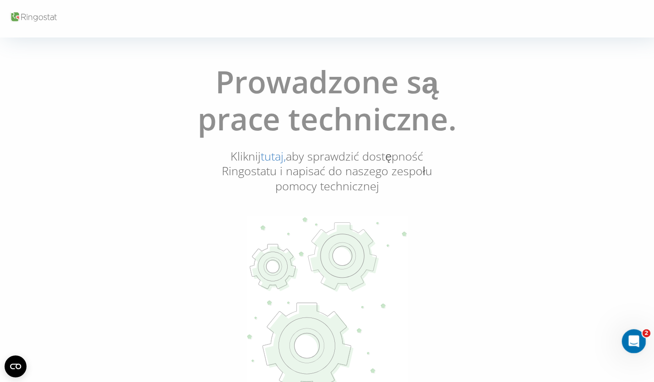
click at [635, 340] on icon "Otwórz komunikator Intercom" at bounding box center [633, 340] width 15 height 15
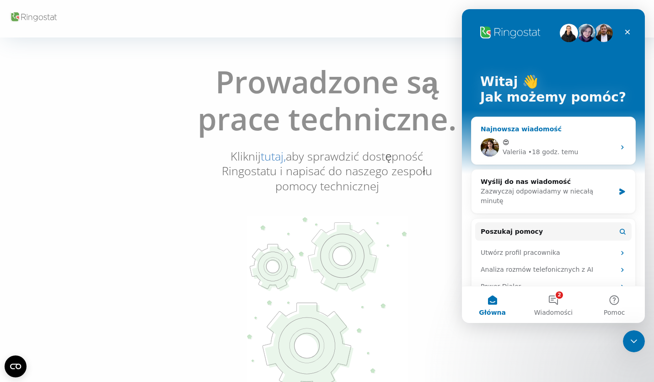
click at [563, 139] on div "😍" at bounding box center [559, 143] width 113 height 10
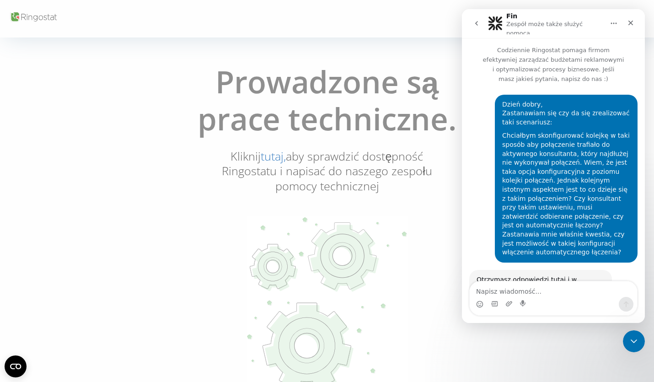
scroll to position [1768, 0]
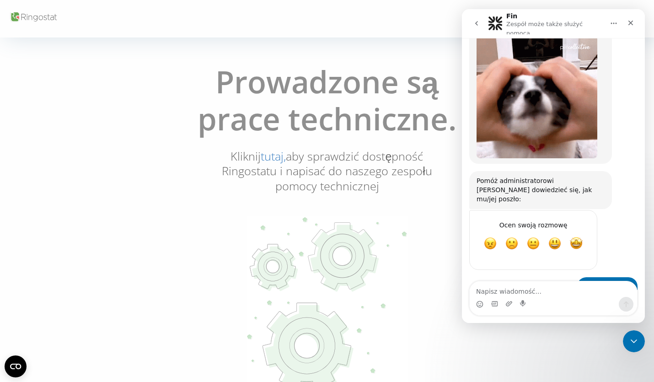
click at [149, 146] on div "Prowadzone są prace techniczne. Kliknij tutaj, aby sprawdzić dostępność Ringost…" at bounding box center [327, 234] width 649 height 354
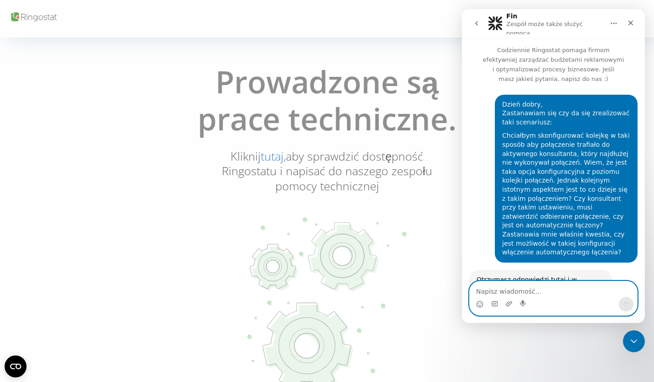
scroll to position [1768, 0]
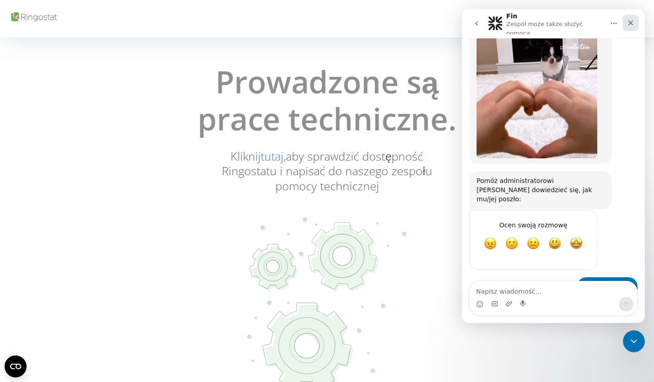
click at [632, 22] on icon "Zamknij" at bounding box center [630, 22] width 7 height 7
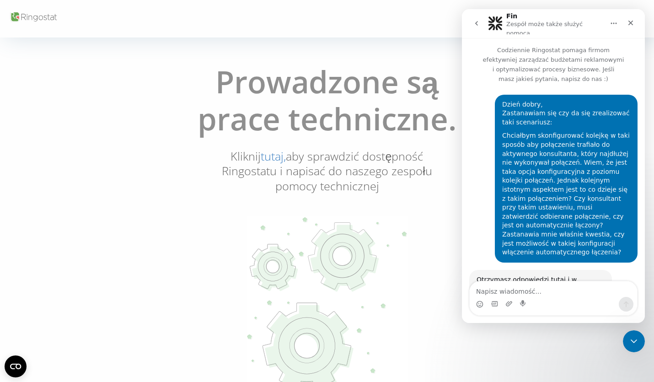
scroll to position [1768, 0]
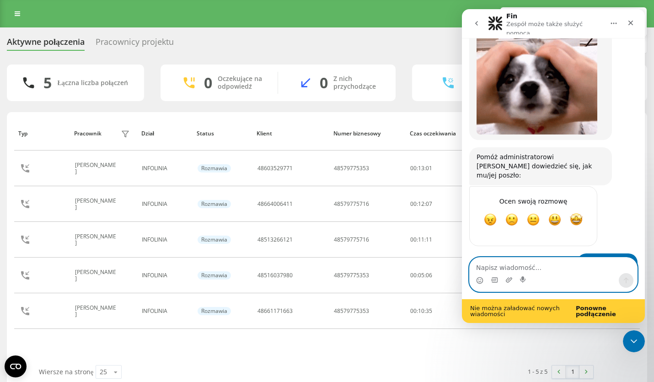
scroll to position [1792, 0]
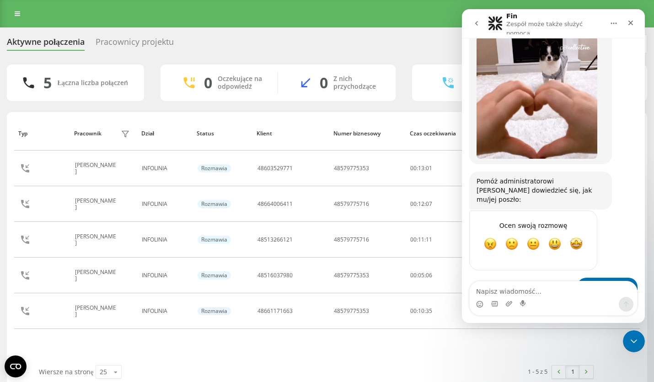
scroll to position [1768, 0]
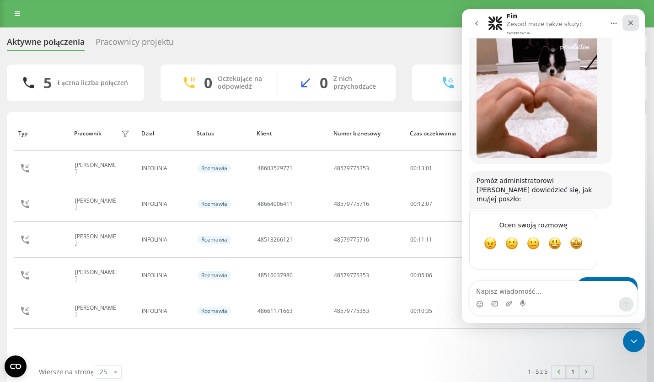
click at [635, 22] on icon "Zamknij" at bounding box center [630, 22] width 7 height 7
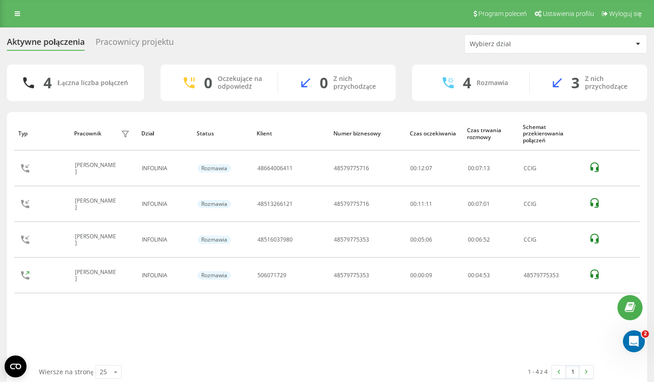
click at [411, 334] on div "Typ Pracownik filtra Dział Status Klient Numer biznesowy Czas oczekiwania Czas …" at bounding box center [327, 241] width 626 height 248
click at [400, 321] on div "Typ Pracownik filtra Dział Status Klient Numer biznesowy Czas oczekiwania Czas …" at bounding box center [327, 241] width 626 height 248
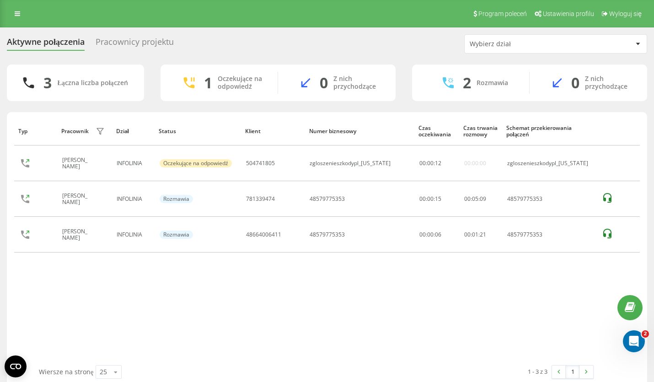
click at [292, 272] on div "Typ Pracownik filtra Dział Status Klient Numer biznesowy Czas oczekiwania Czas …" at bounding box center [327, 241] width 626 height 248
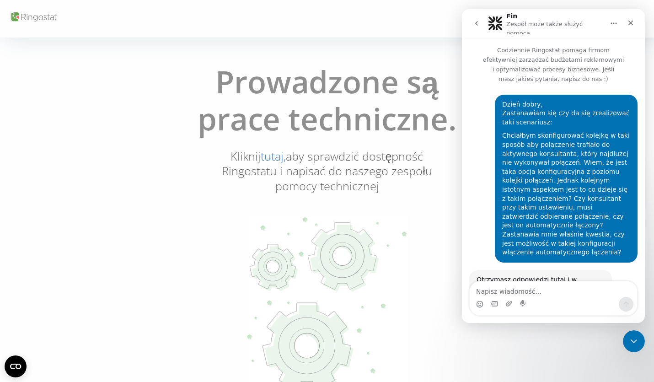
scroll to position [1768, 0]
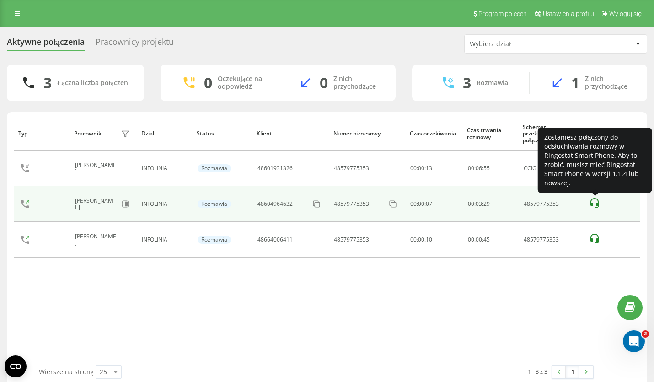
click at [593, 201] on icon at bounding box center [594, 203] width 11 height 11
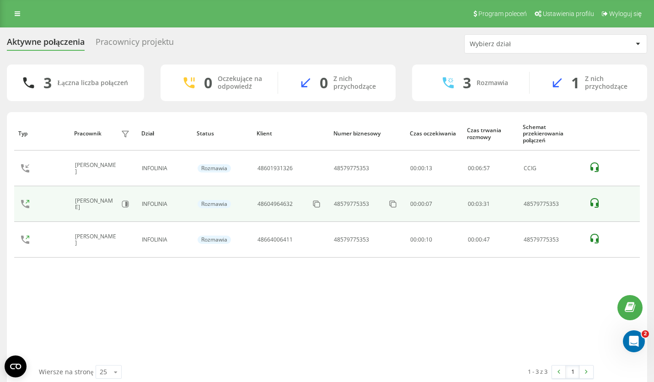
click at [593, 201] on icon at bounding box center [594, 203] width 11 height 11
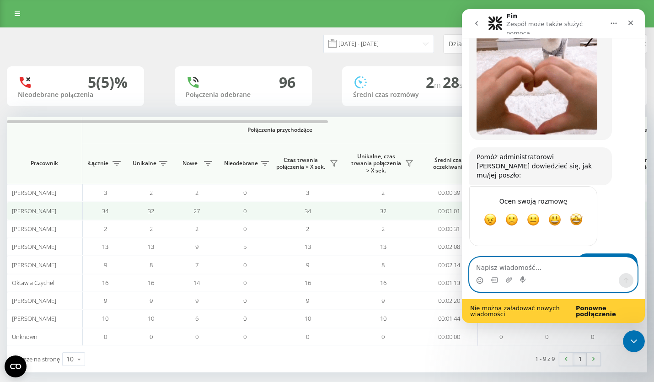
scroll to position [1792, 0]
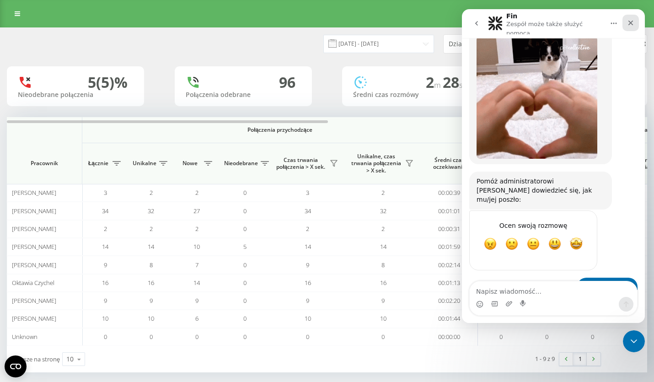
scroll to position [1768, 0]
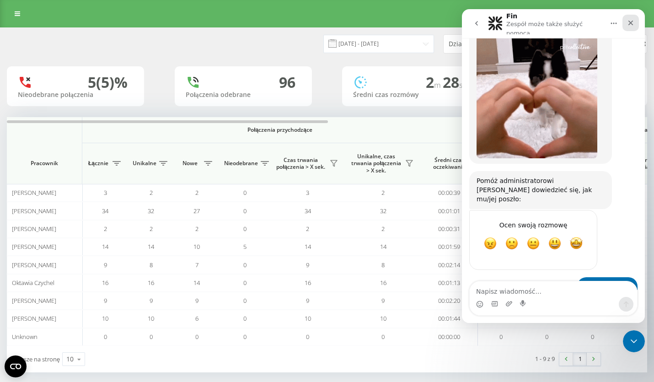
click at [634, 20] on icon "Zamknij" at bounding box center [630, 22] width 7 height 7
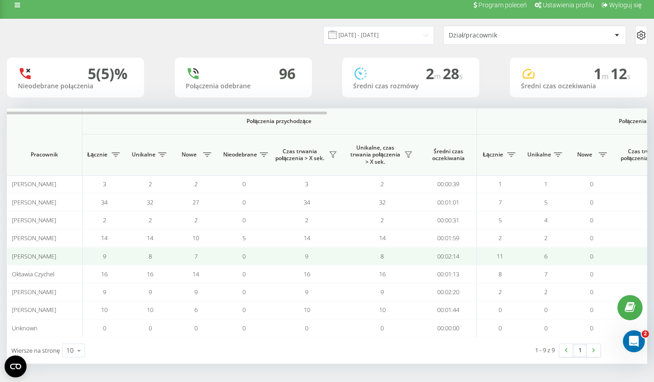
scroll to position [0, 0]
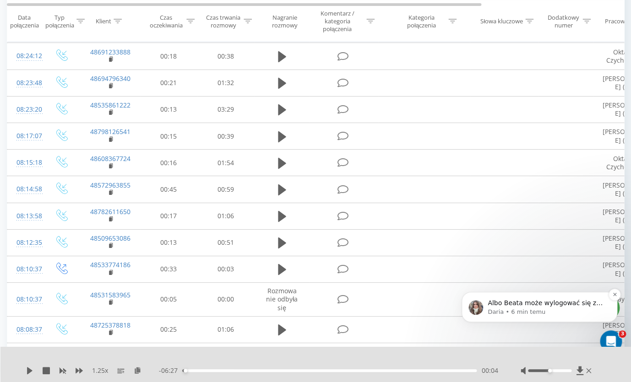
click at [539, 308] on div "Albo Beata może wylogować się z aplikacji, a ja zaloguję się na jej konto i będ…" at bounding box center [546, 303] width 121 height 12
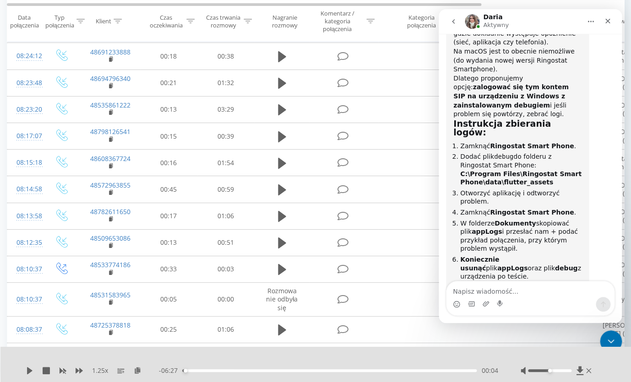
scroll to position [3984, 0]
click at [473, 288] on textarea "Napisz wiadomość..." at bounding box center [529, 289] width 167 height 16
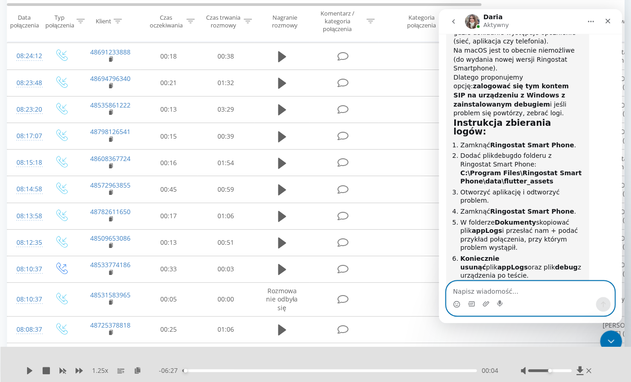
click at [498, 294] on textarea "Napisz wiadomość..." at bounding box center [529, 289] width 167 height 16
type textarea "t"
type textarea "mowimy o aplikacji smart phone?"
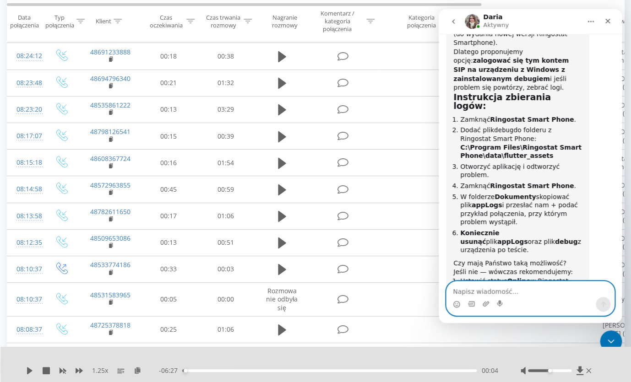
scroll to position [3990, 0]
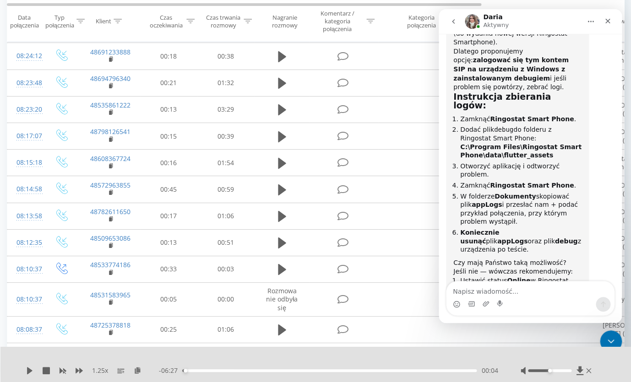
click at [609, 20] on icon "Zamknij" at bounding box center [607, 21] width 5 height 5
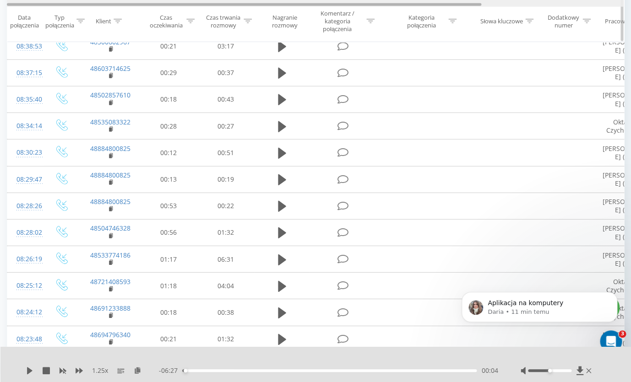
scroll to position [0, 0]
